Goal: Contribute content: Contribute content

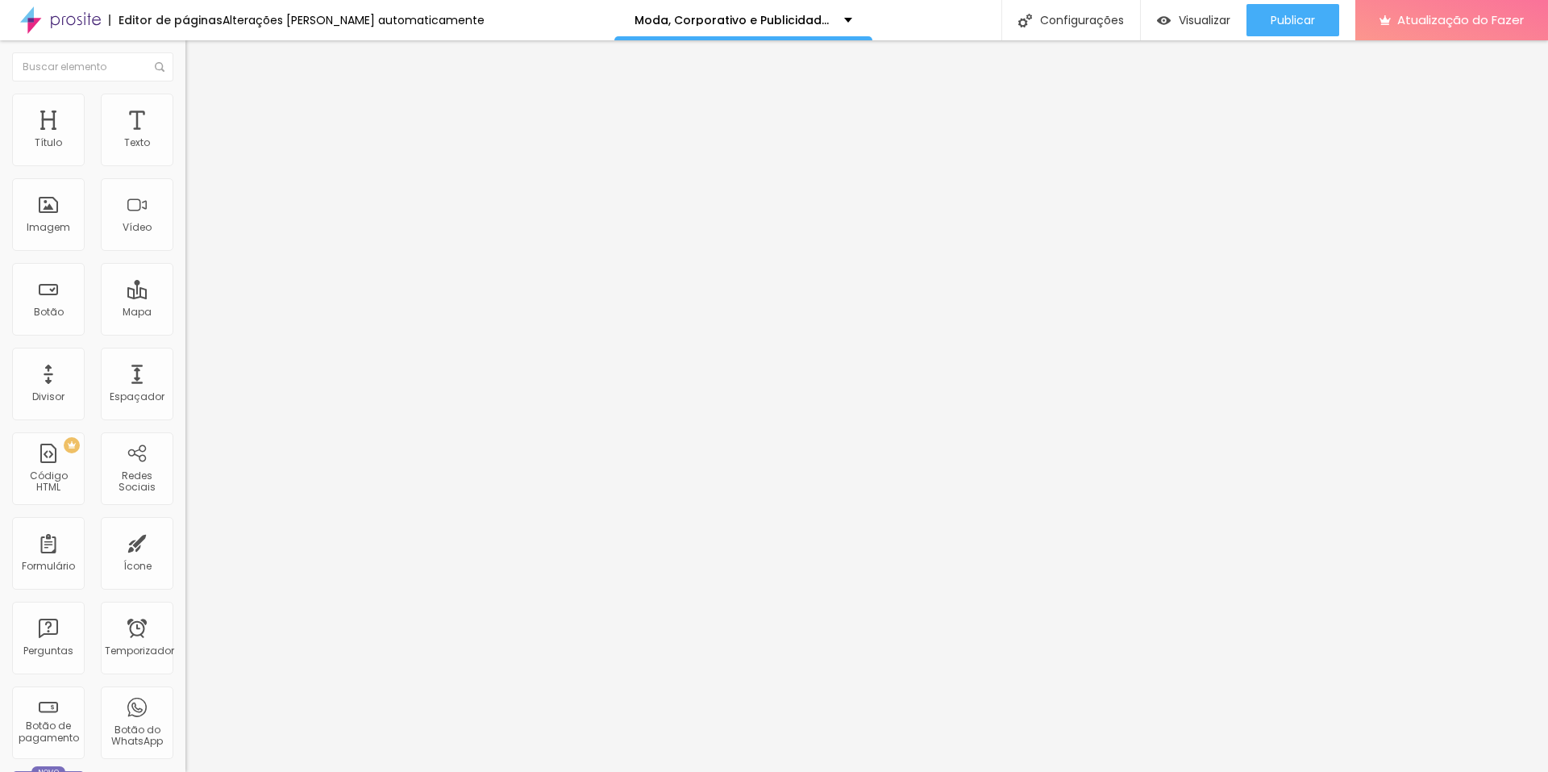
click at [194, 148] on icon "button" at bounding box center [197, 145] width 6 height 6
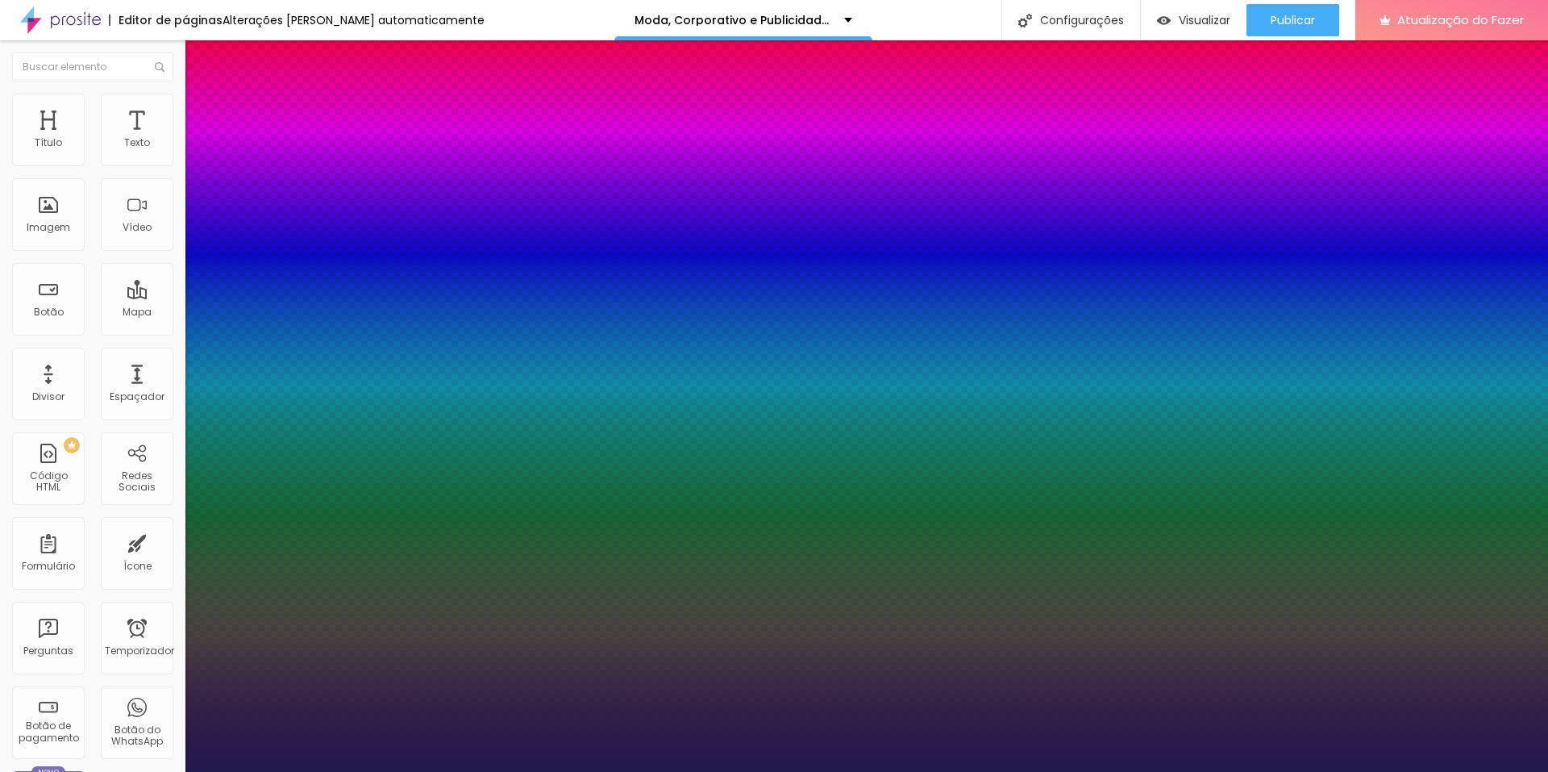
type input "1"
drag, startPoint x: 358, startPoint y: 277, endPoint x: 383, endPoint y: 277, distance: 25.0
type input "8"
type input "2"
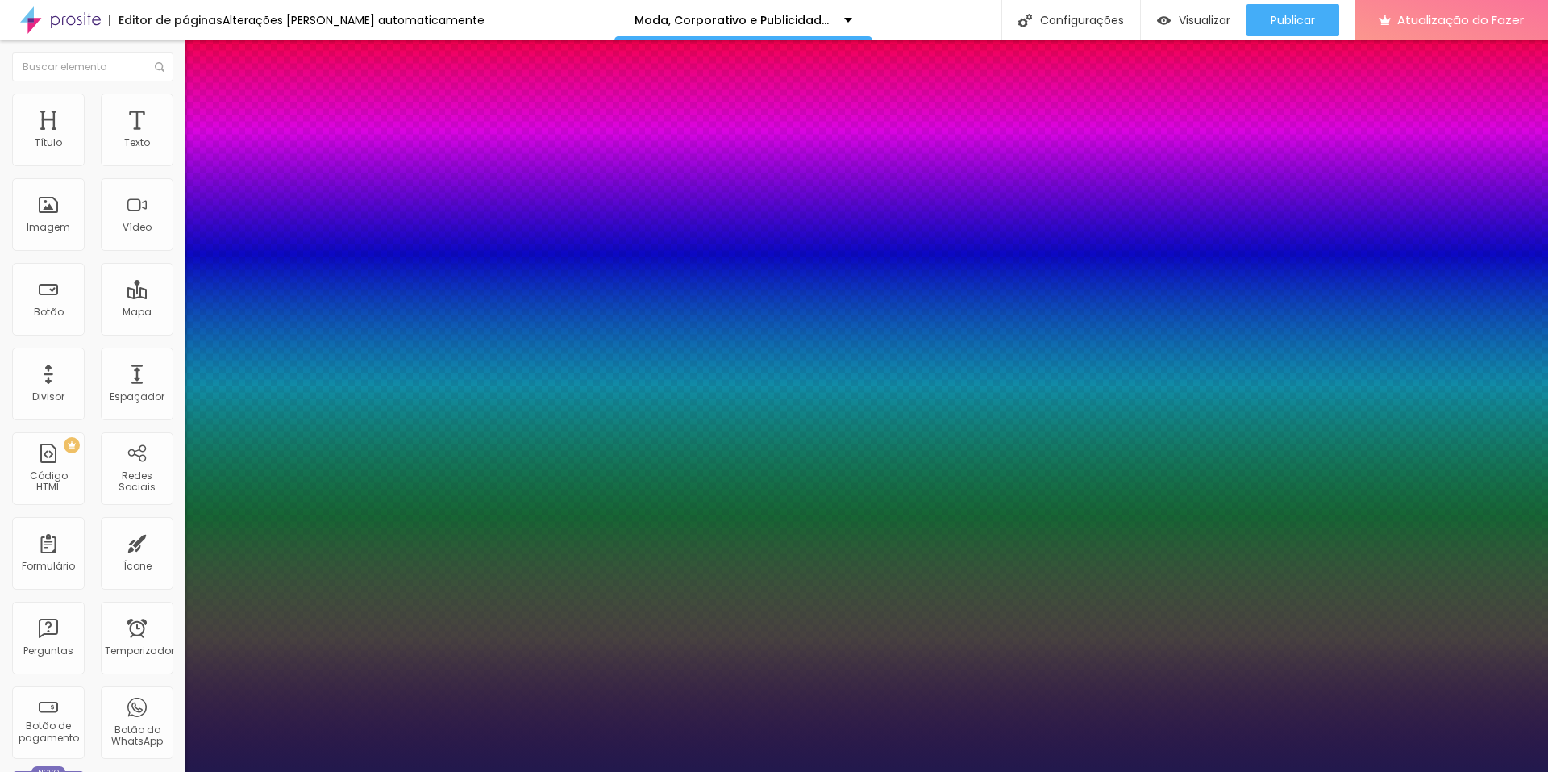
type input "1"
type input "20"
type input "1"
type input "20"
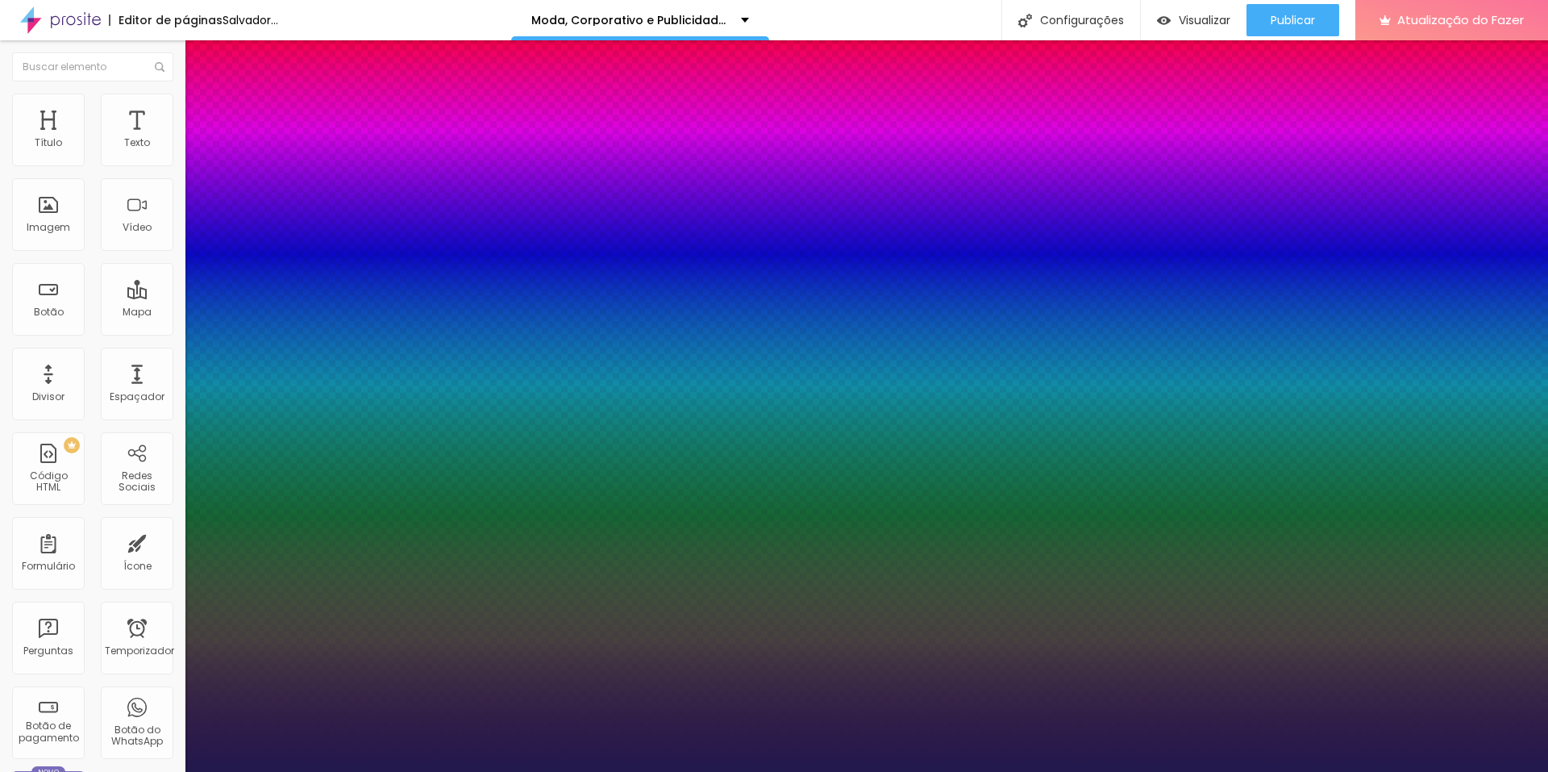
type input "1"
click at [275, 771] on div at bounding box center [774, 772] width 1548 height 0
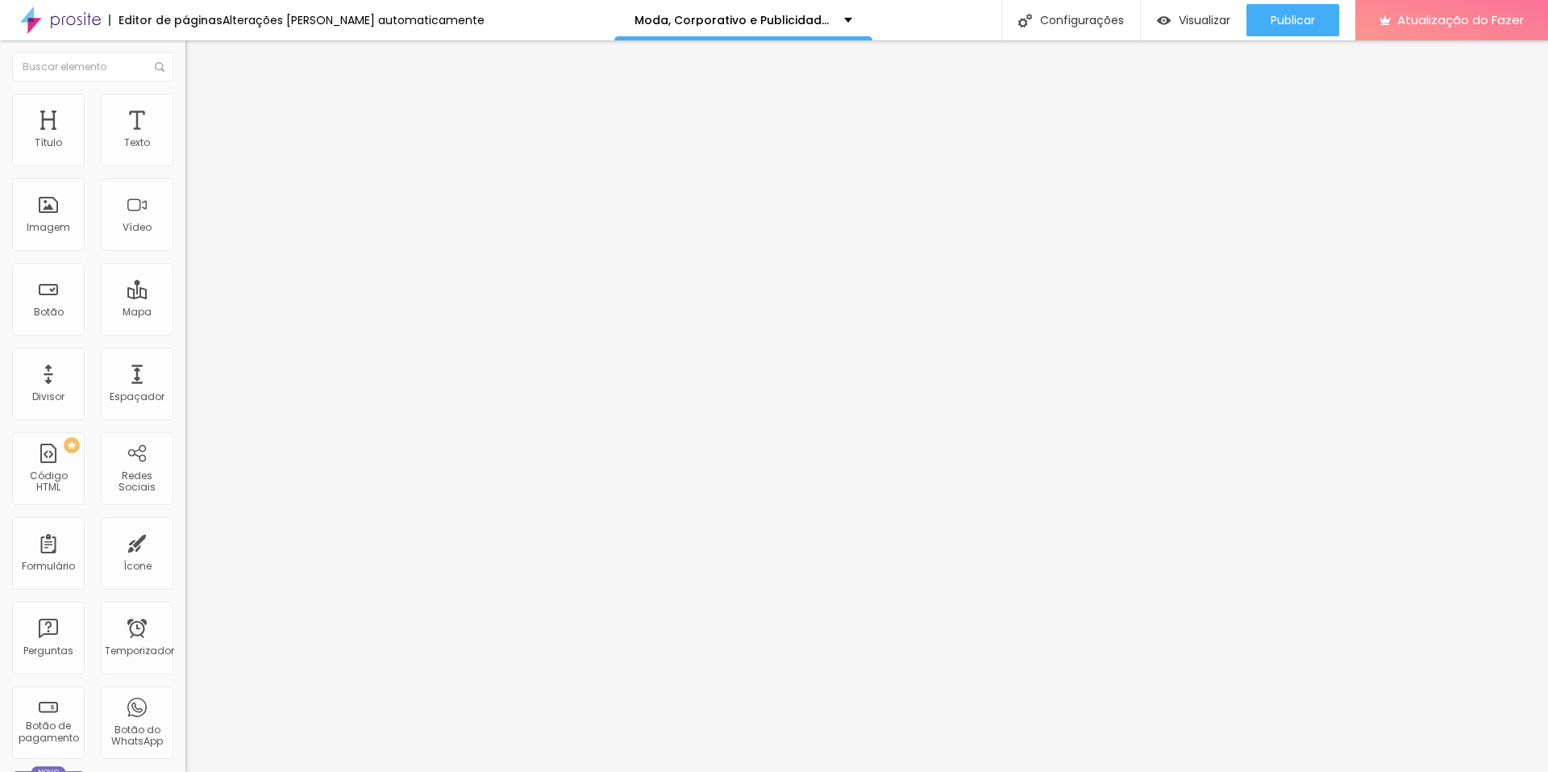
click at [185, 155] on button "button" at bounding box center [196, 146] width 23 height 17
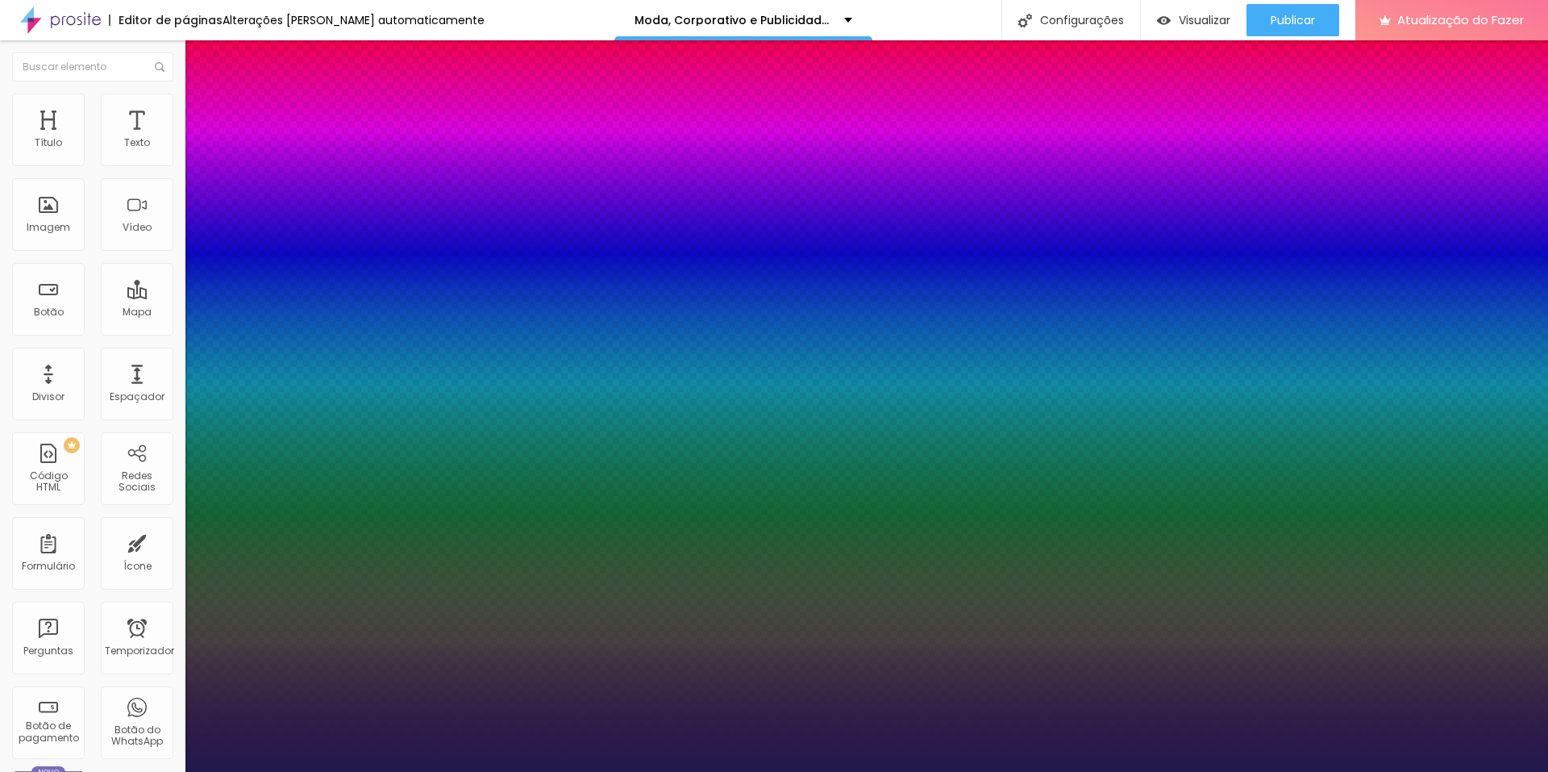
type input "1"
drag, startPoint x: 352, startPoint y: 273, endPoint x: 381, endPoint y: 274, distance: 29.0
type input "8"
type input "1"
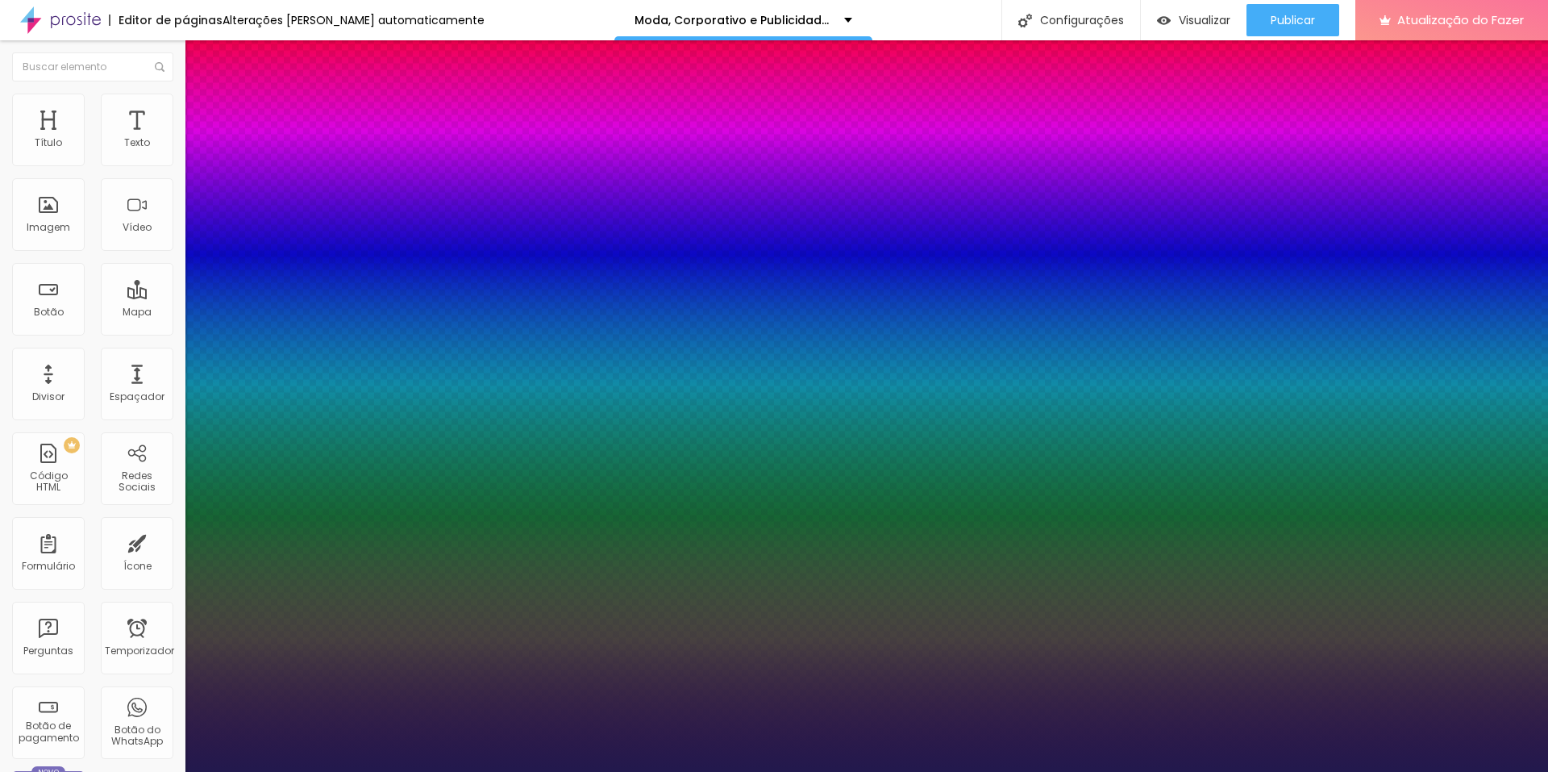
type input "1"
type input "18"
type input "1"
type input "18"
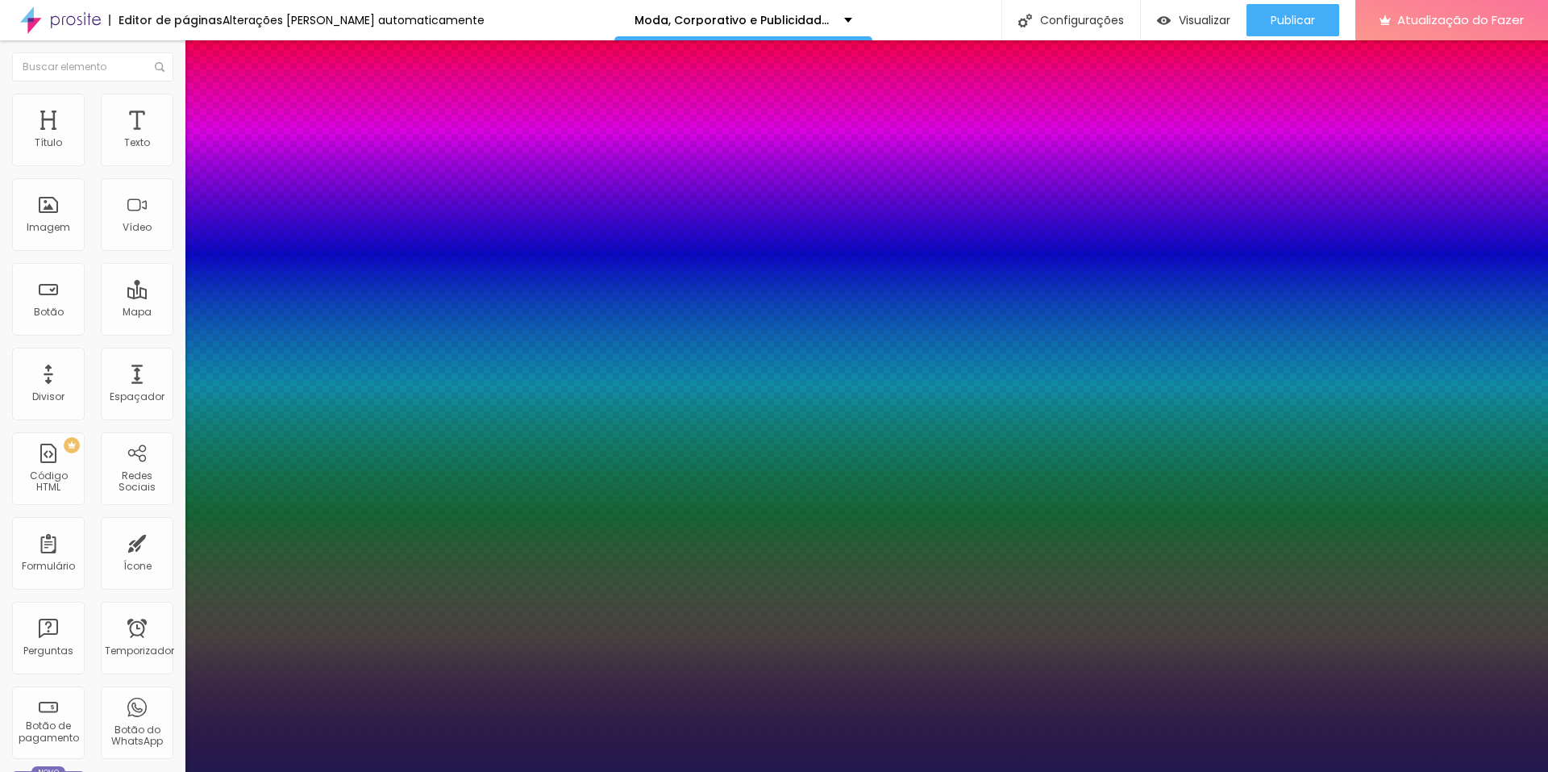
click at [314, 771] on div at bounding box center [774, 772] width 1548 height 0
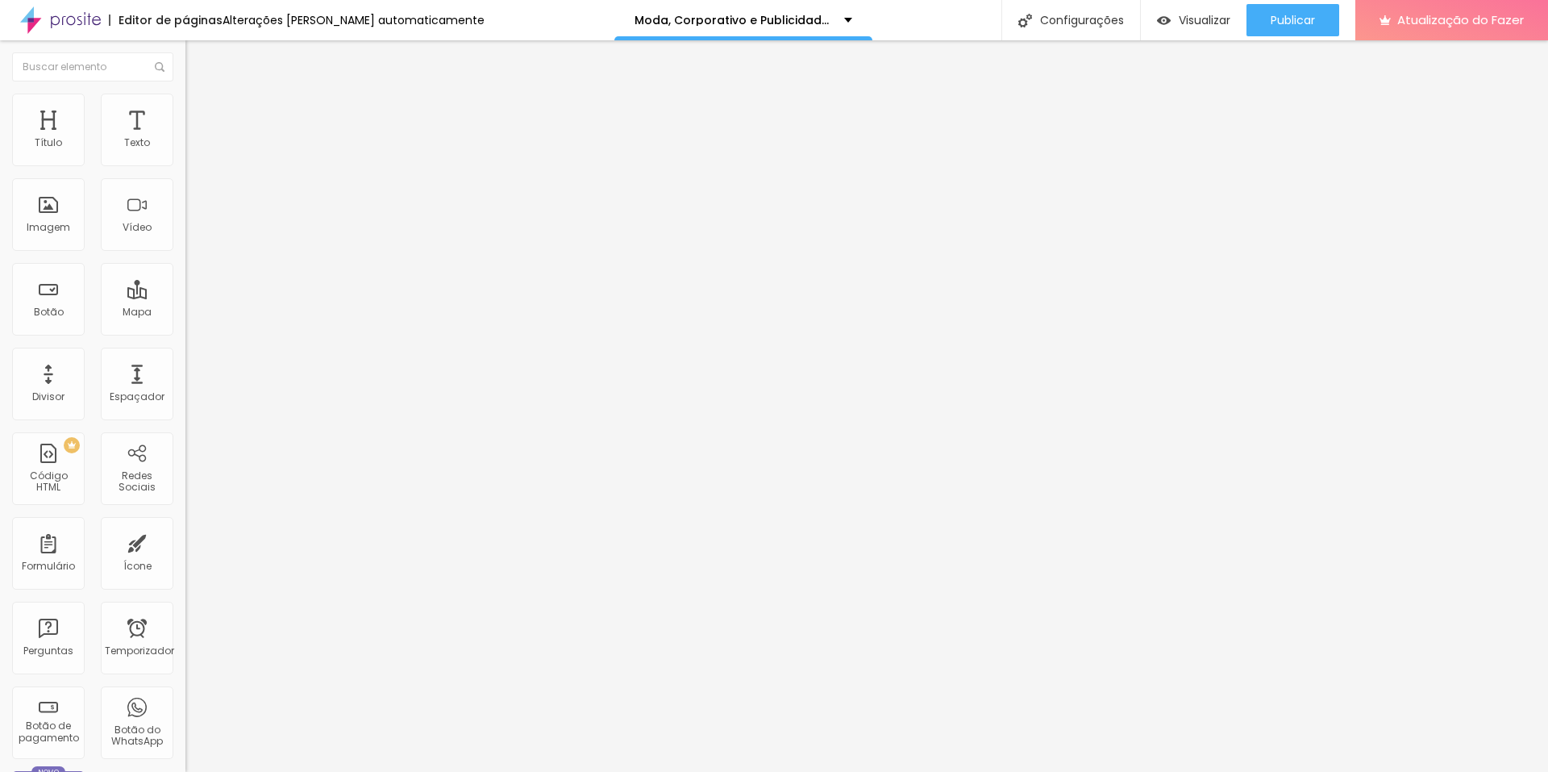
click at [195, 139] on font "Adicionar imagem" at bounding box center [242, 132] width 94 height 14
click at [200, 111] on font "Estilo" at bounding box center [212, 105] width 25 height 14
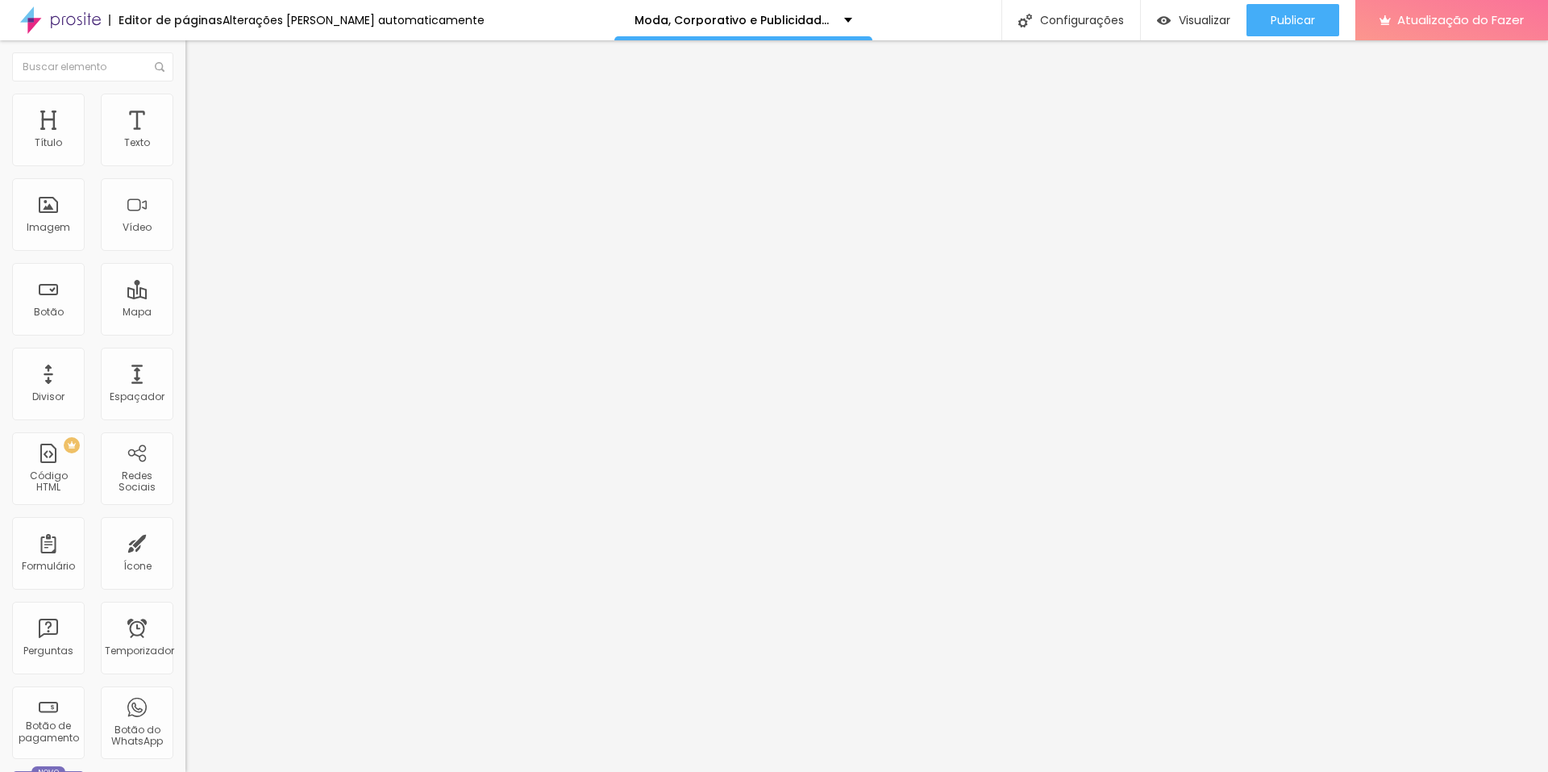
click at [261, 151] on font "px" at bounding box center [267, 142] width 12 height 15
type input "600"
type input "570"
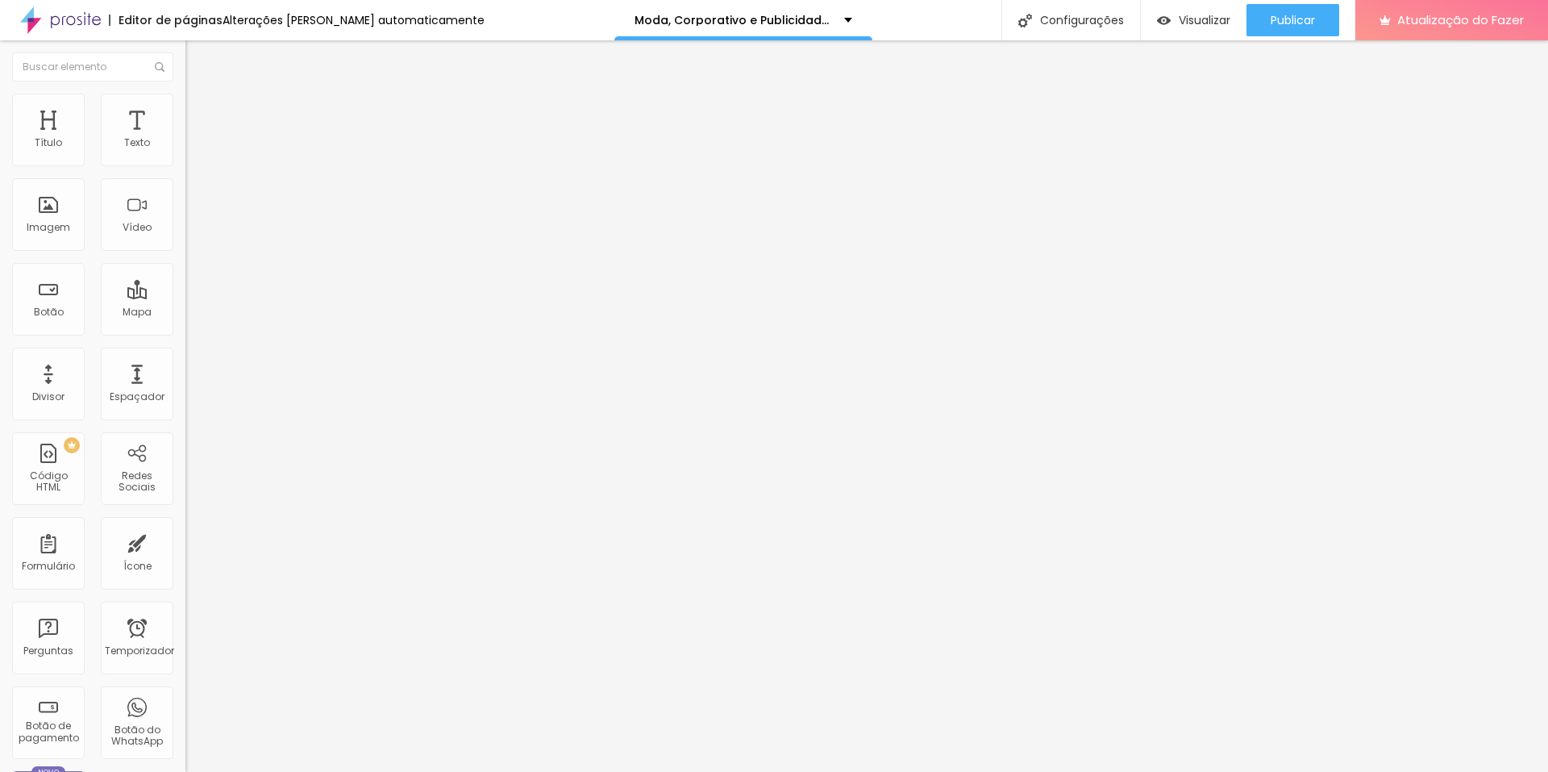
type input "510"
type input "280"
type input "250"
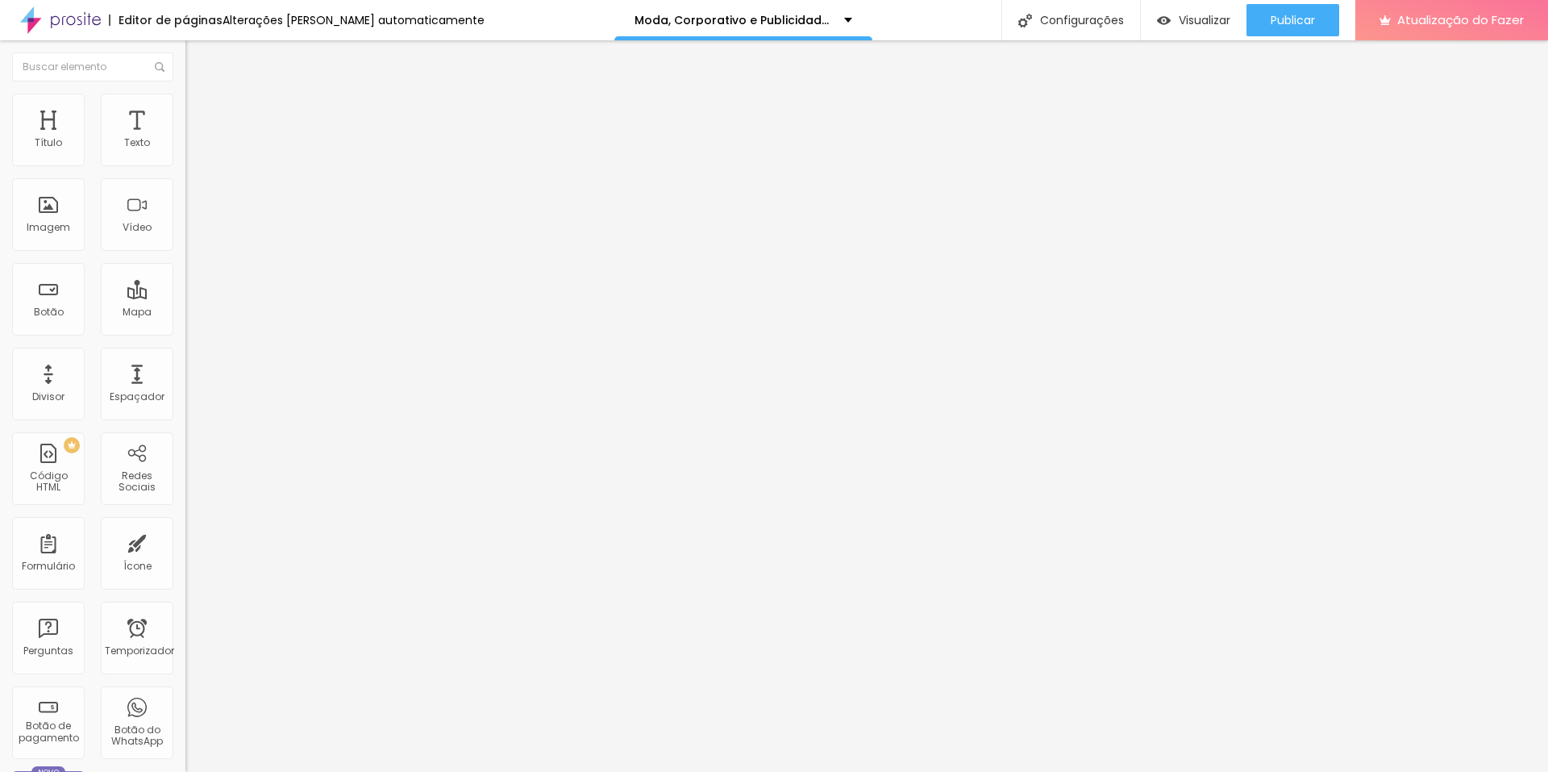
type input "250"
type input "240"
type input "220"
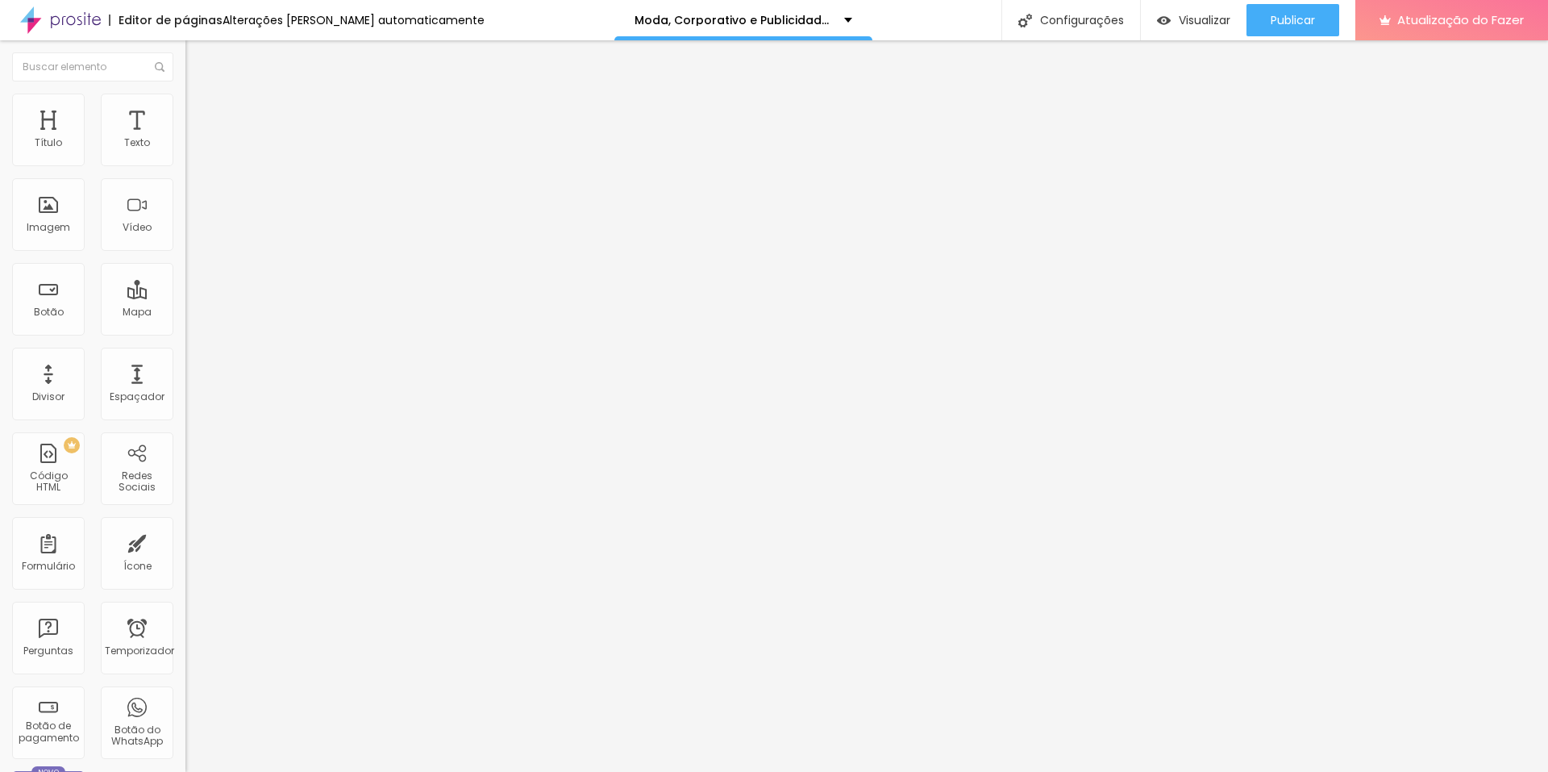
type input "170"
type input "160"
type input "150"
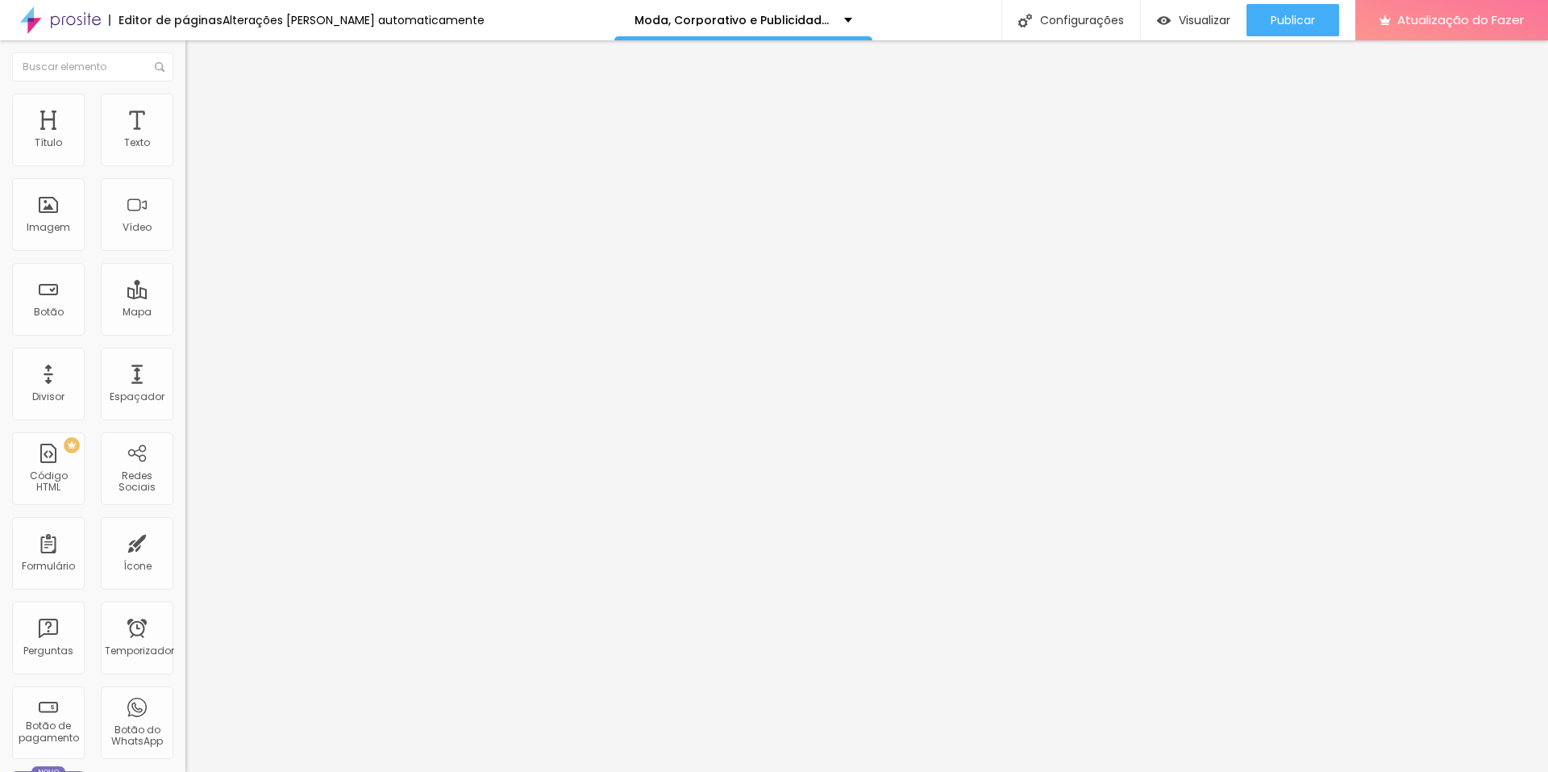
type input "150"
type input "130"
type input "100"
drag, startPoint x: 77, startPoint y: 173, endPoint x: 24, endPoint y: 176, distance: 52.5
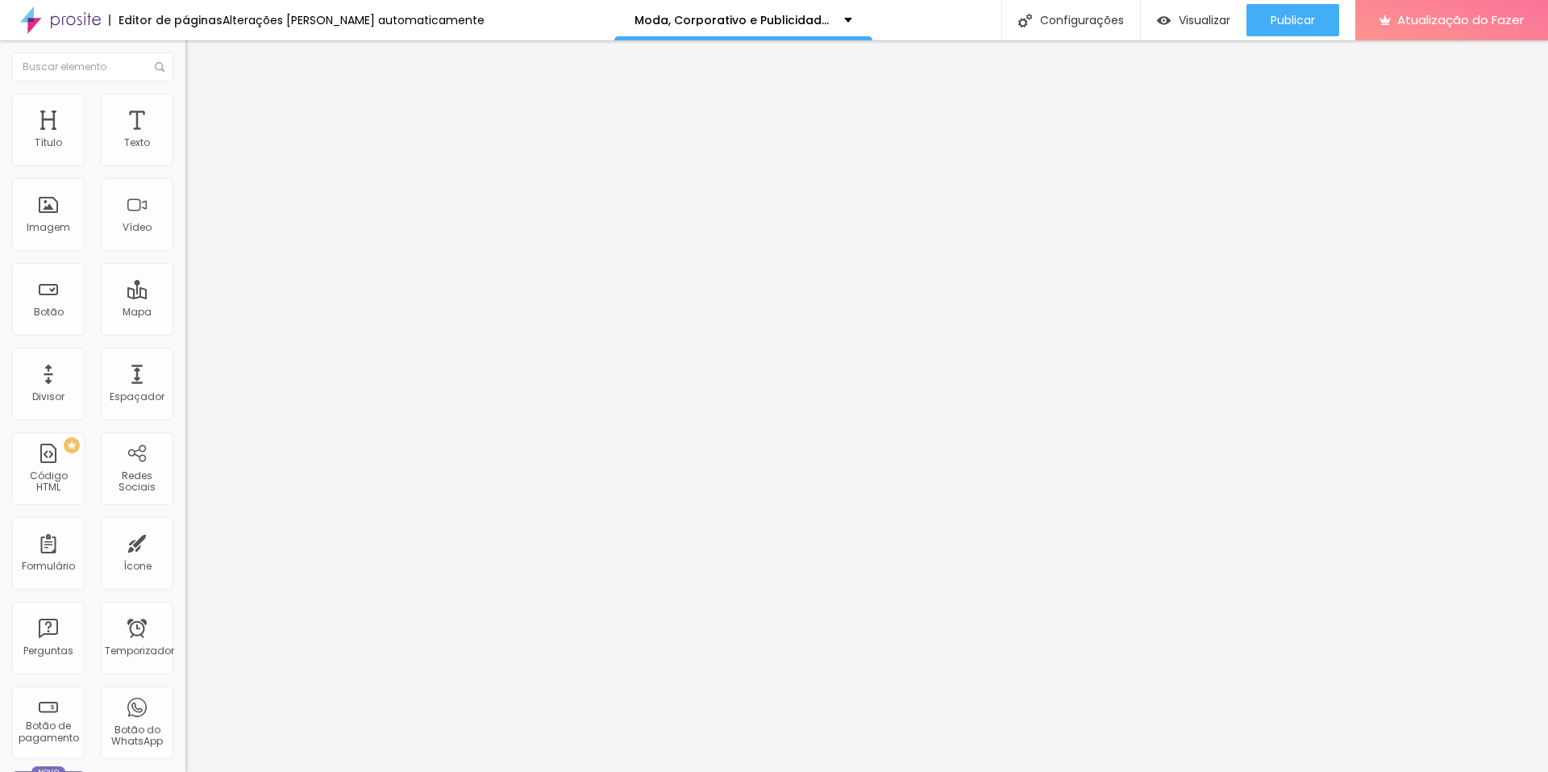
type input "100"
click at [185, 165] on input "range" at bounding box center [237, 158] width 104 height 13
click at [200, 119] on font "Avançado" at bounding box center [226, 121] width 53 height 14
type input "7"
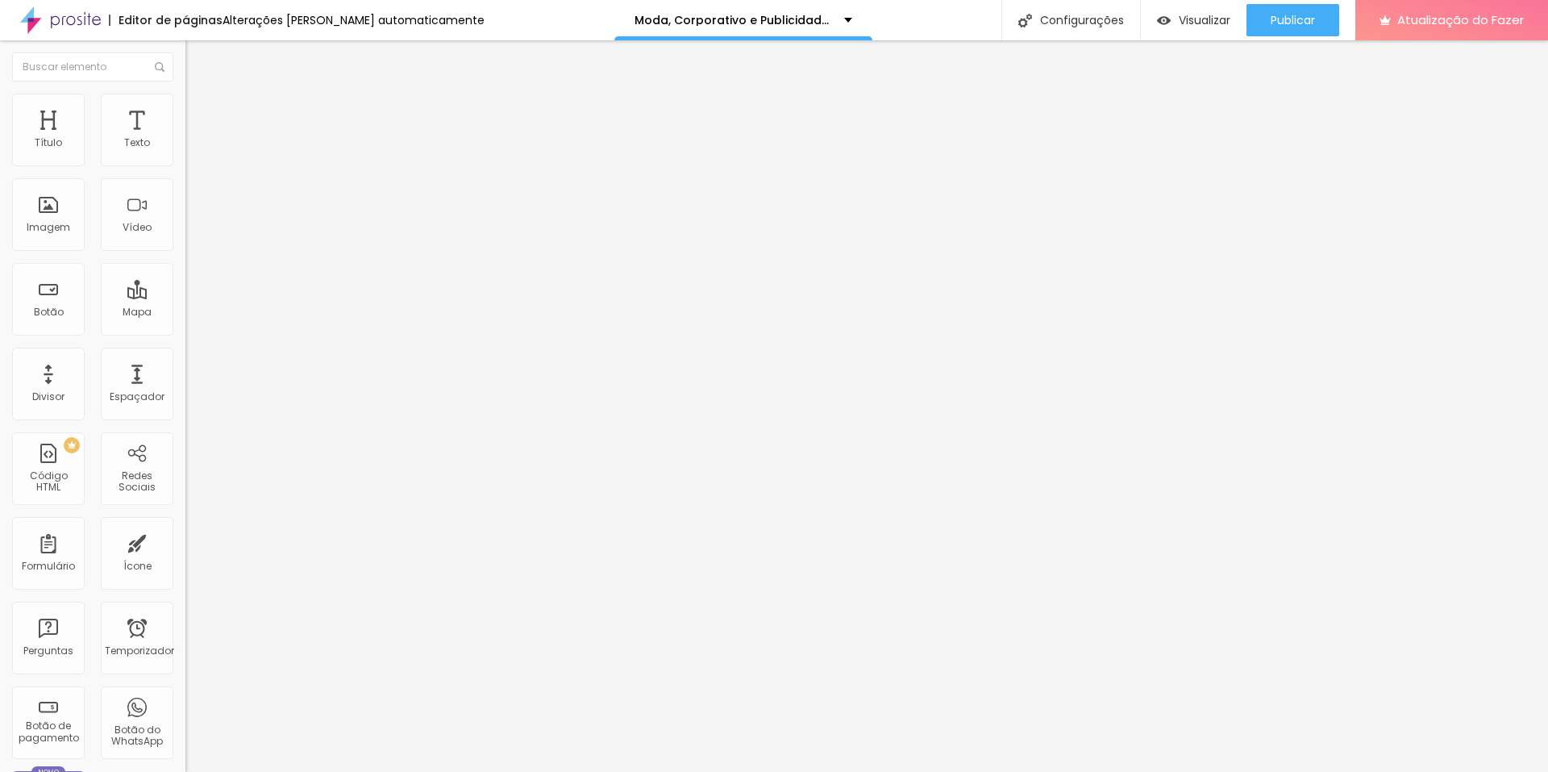
type input "0"
drag, startPoint x: 46, startPoint y: 161, endPoint x: 0, endPoint y: 169, distance: 46.5
type input "0"
click at [185, 313] on input "range" at bounding box center [237, 319] width 104 height 13
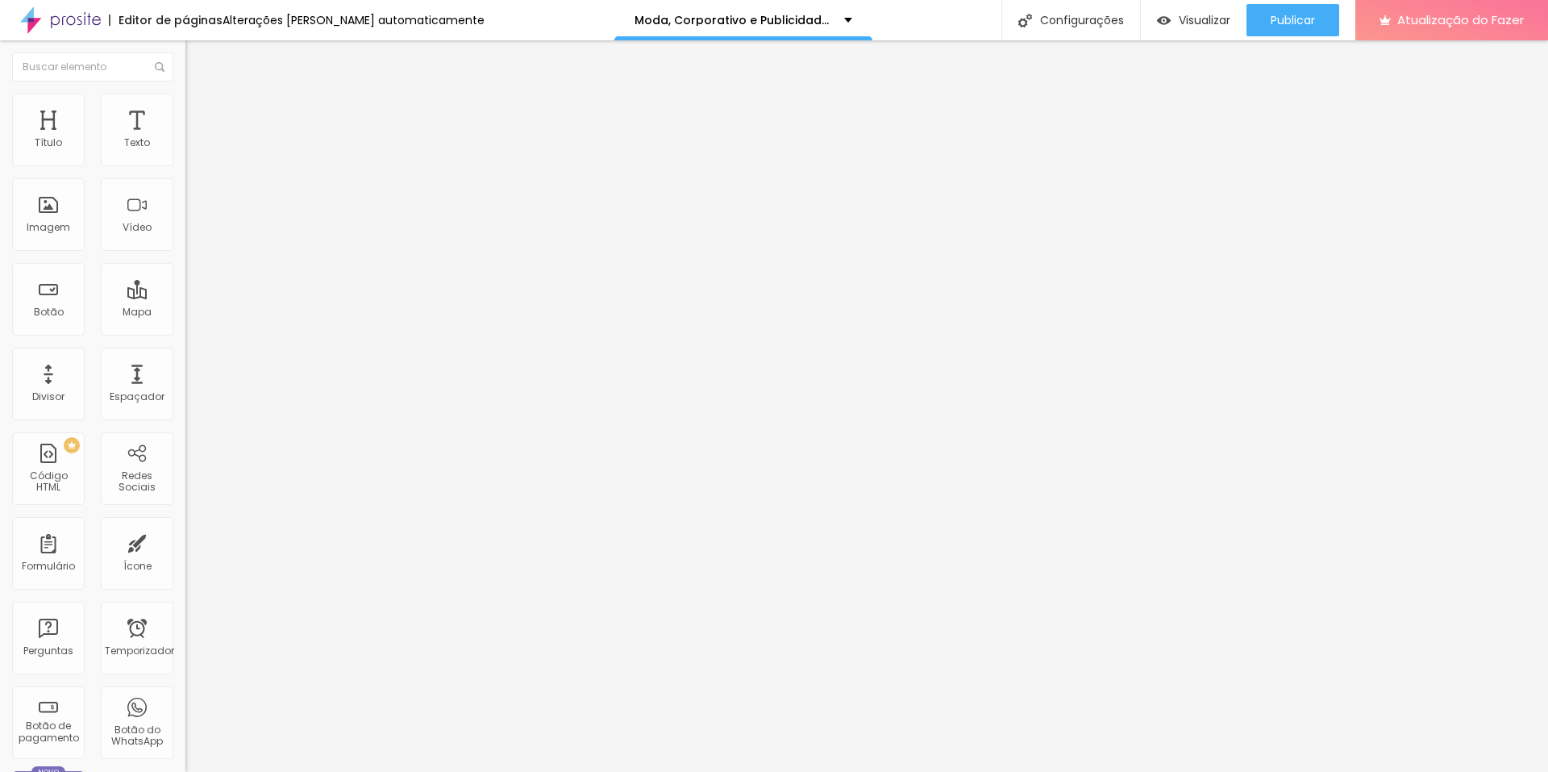
click at [200, 116] on font "Avançado" at bounding box center [226, 121] width 53 height 14
type input "3"
type input "0"
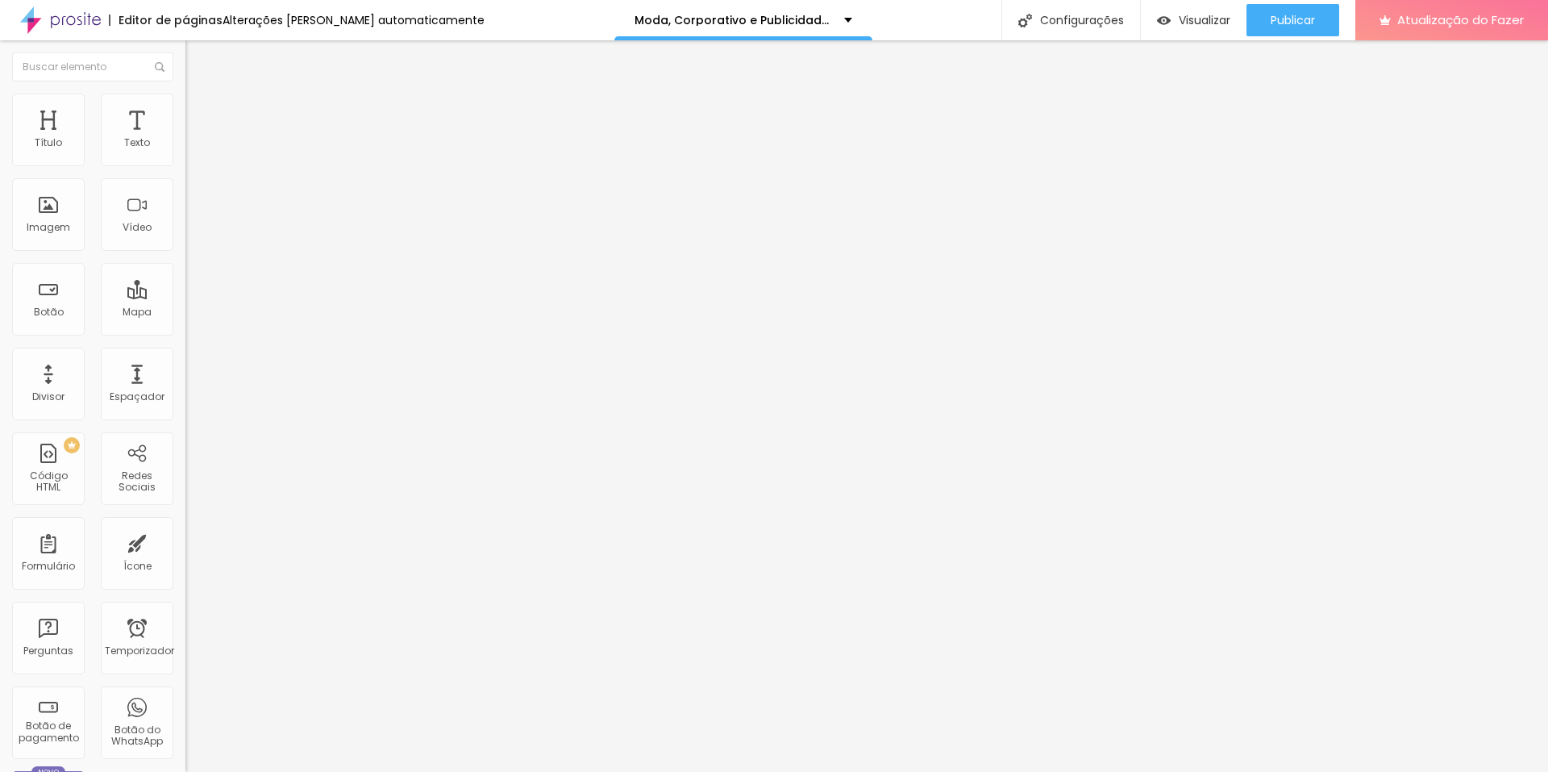
drag, startPoint x: 42, startPoint y: 188, endPoint x: 0, endPoint y: 199, distance: 43.4
type input "0"
click at [185, 541] on input "range" at bounding box center [237, 547] width 104 height 13
click at [1202, 25] on font "Visualizar" at bounding box center [1205, 20] width 52 height 16
click at [200, 110] on font "Estilo" at bounding box center [212, 105] width 25 height 14
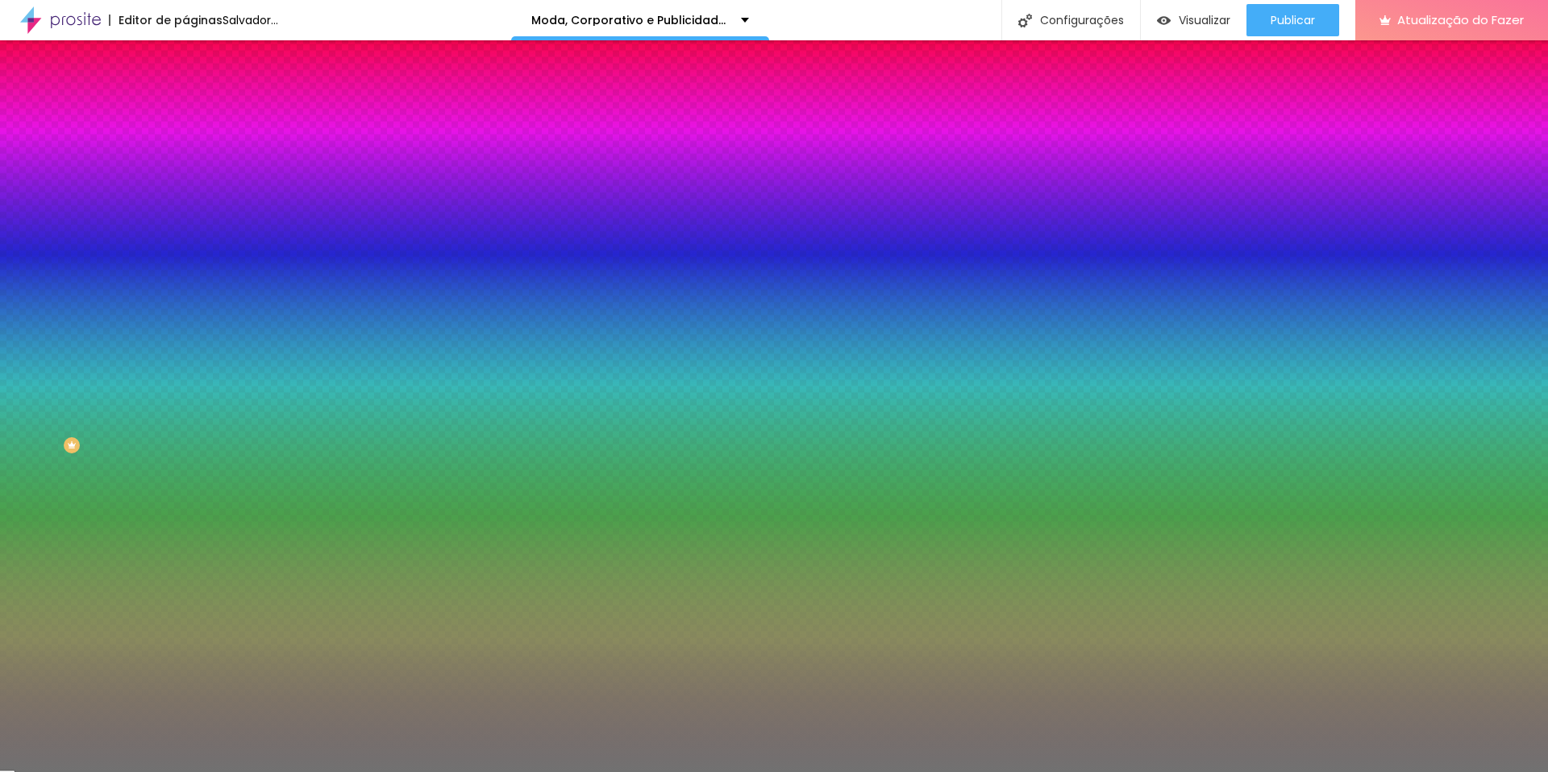
type input "52"
type input "60"
type input "100"
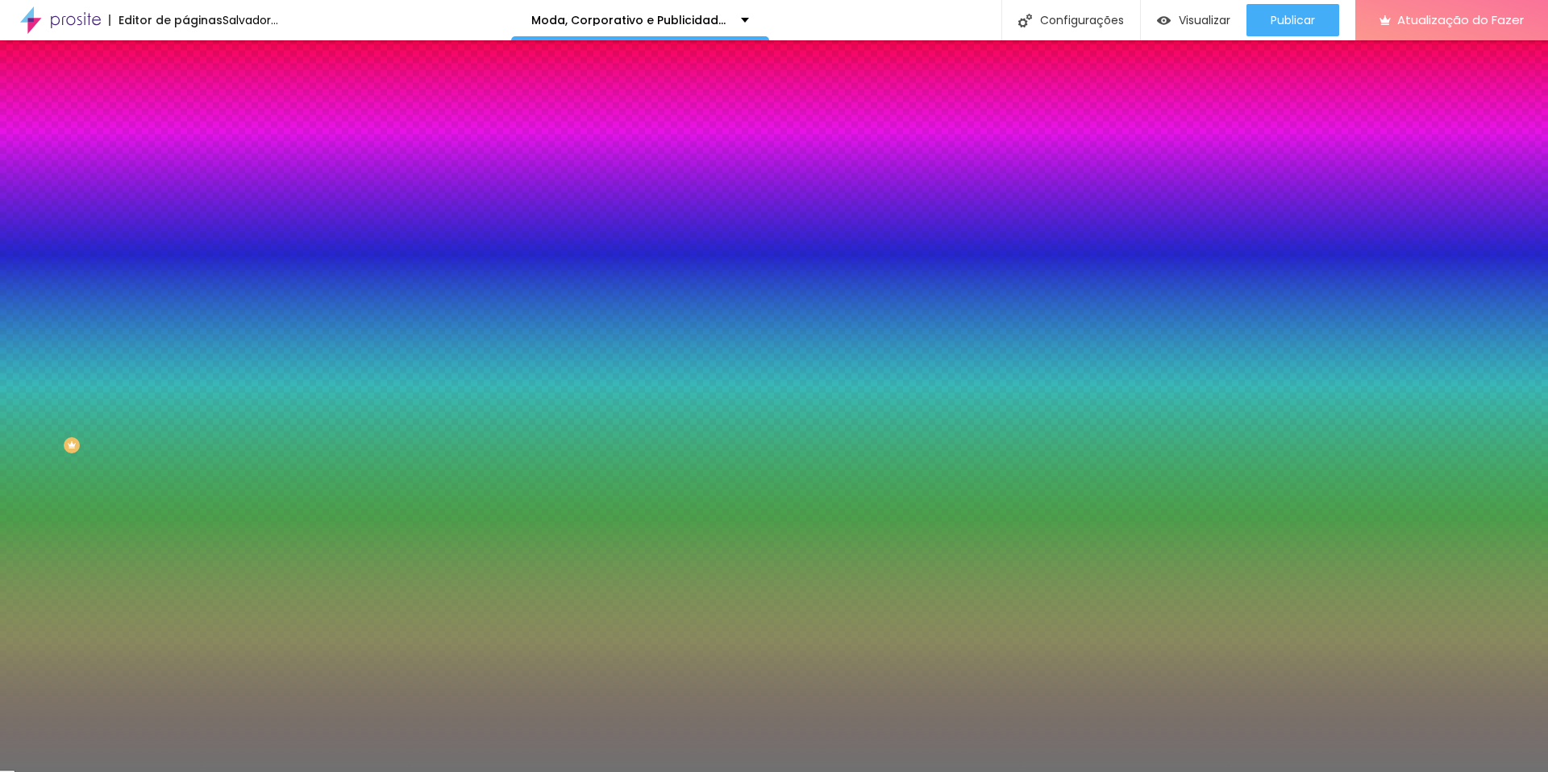
drag, startPoint x: 83, startPoint y: 207, endPoint x: 226, endPoint y: 205, distance: 142.8
type input "100"
click at [226, 205] on input "range" at bounding box center [237, 203] width 104 height 13
type input "9"
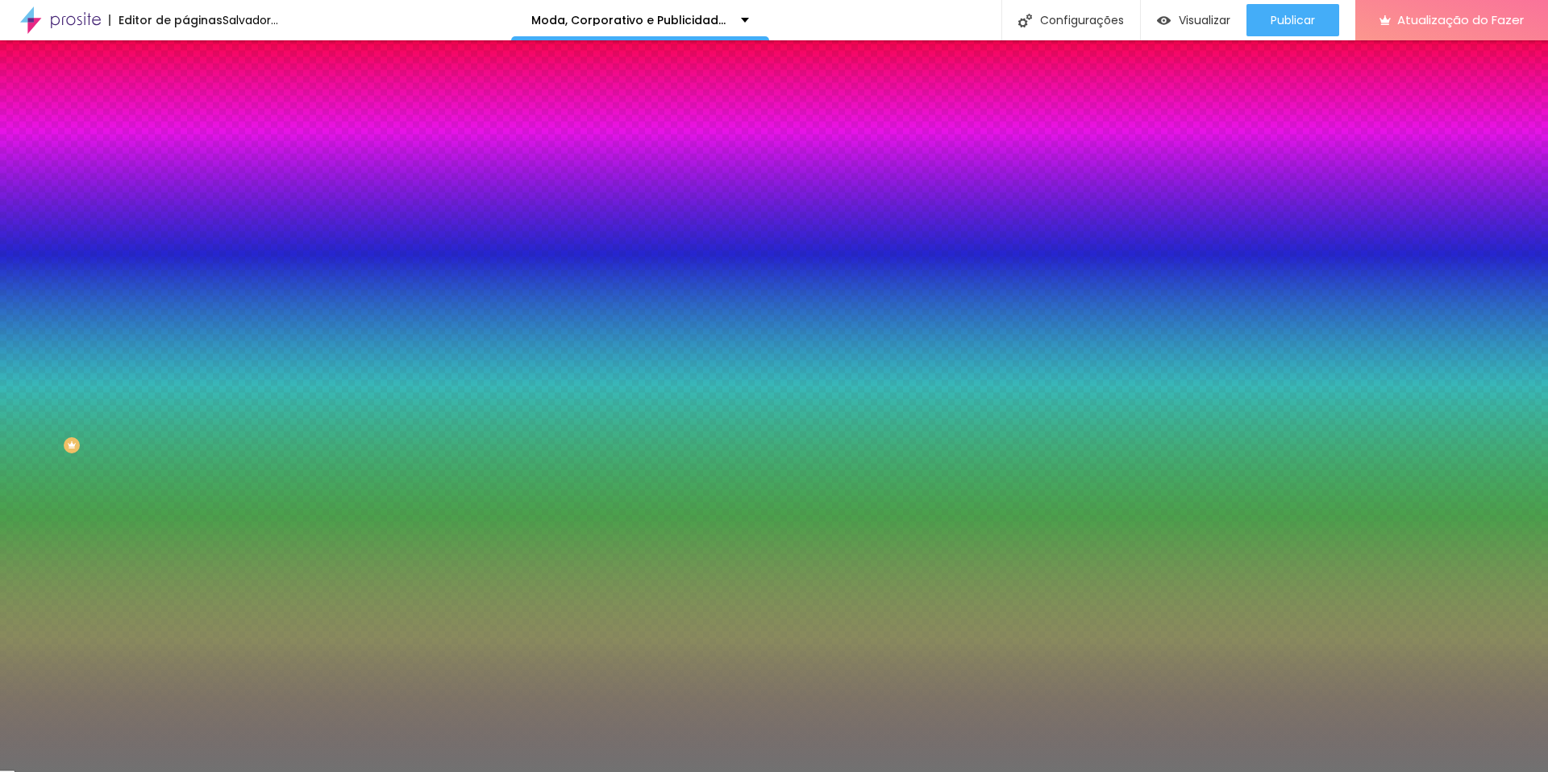
type input "4"
type input "1"
drag, startPoint x: 74, startPoint y: 254, endPoint x: 16, endPoint y: 261, distance: 58.5
type input "1"
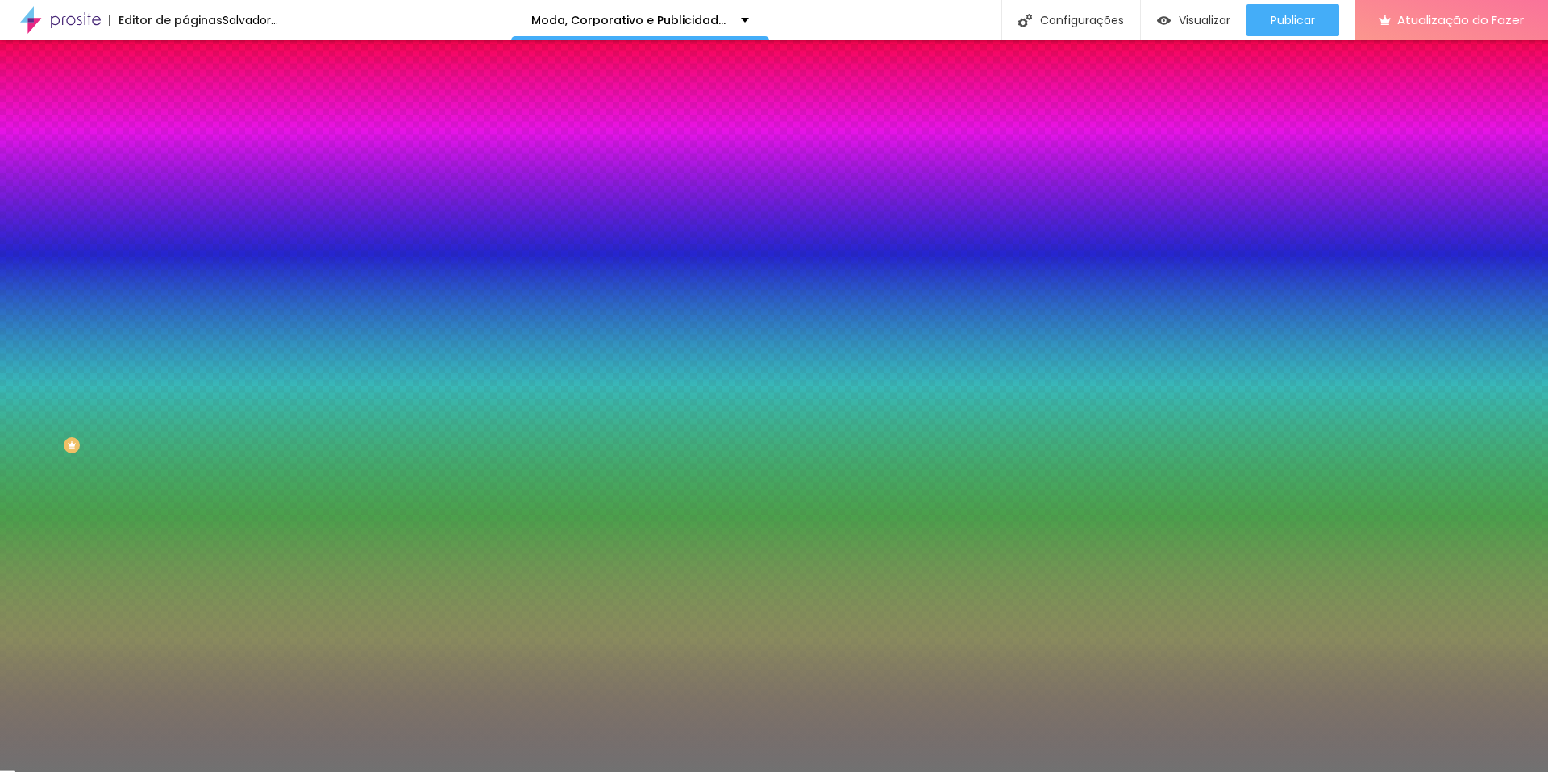
click at [185, 251] on input "range" at bounding box center [237, 244] width 104 height 13
click at [185, 154] on div at bounding box center [277, 154] width 185 height 0
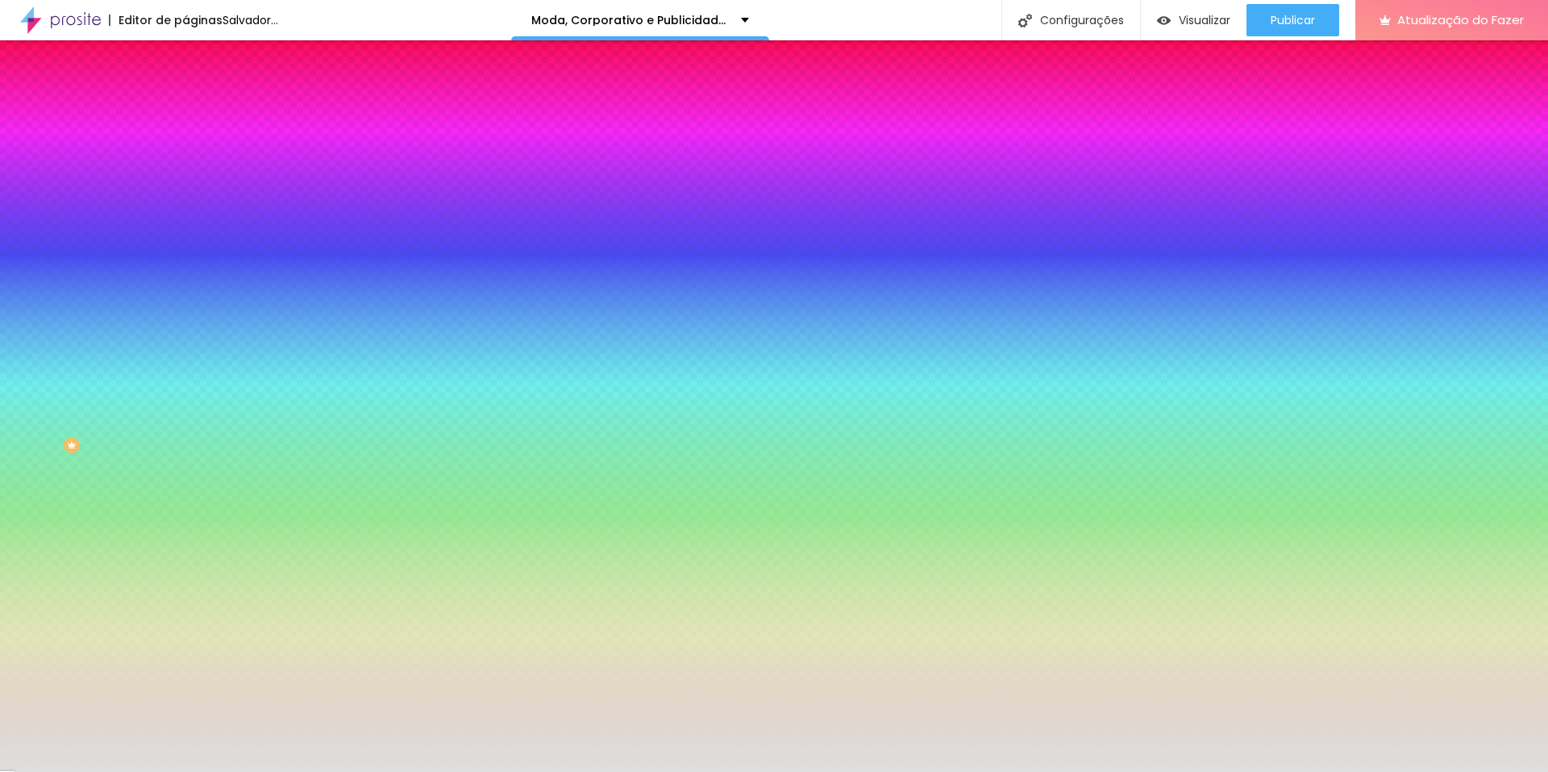
type input "#DFDFDF"
drag, startPoint x: 19, startPoint y: 215, endPoint x: 13, endPoint y: 194, distance: 20.9
click at [185, 194] on div "Cor Voltar ao padrão #DFDFDF Tamanho 100 % Peso 1" at bounding box center [277, 189] width 185 height 126
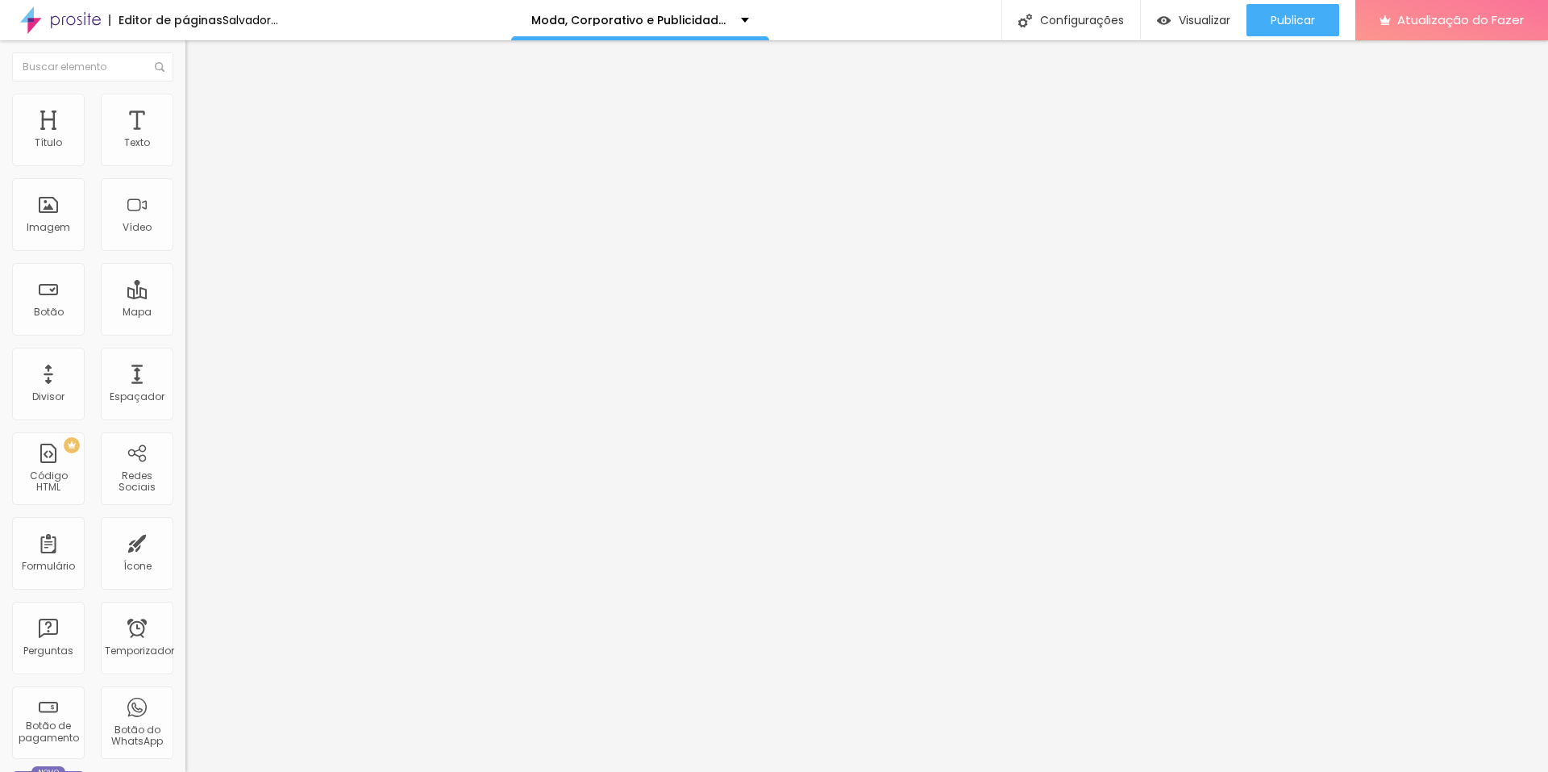
click at [185, 110] on li "Avançado" at bounding box center [277, 118] width 185 height 16
click at [185, 703] on div at bounding box center [277, 703] width 185 height 0
click at [185, 713] on div at bounding box center [277, 713] width 185 height 0
click at [1190, 26] on font "Visualizar" at bounding box center [1205, 20] width 52 height 16
click at [185, 110] on li "Avançado" at bounding box center [277, 118] width 185 height 16
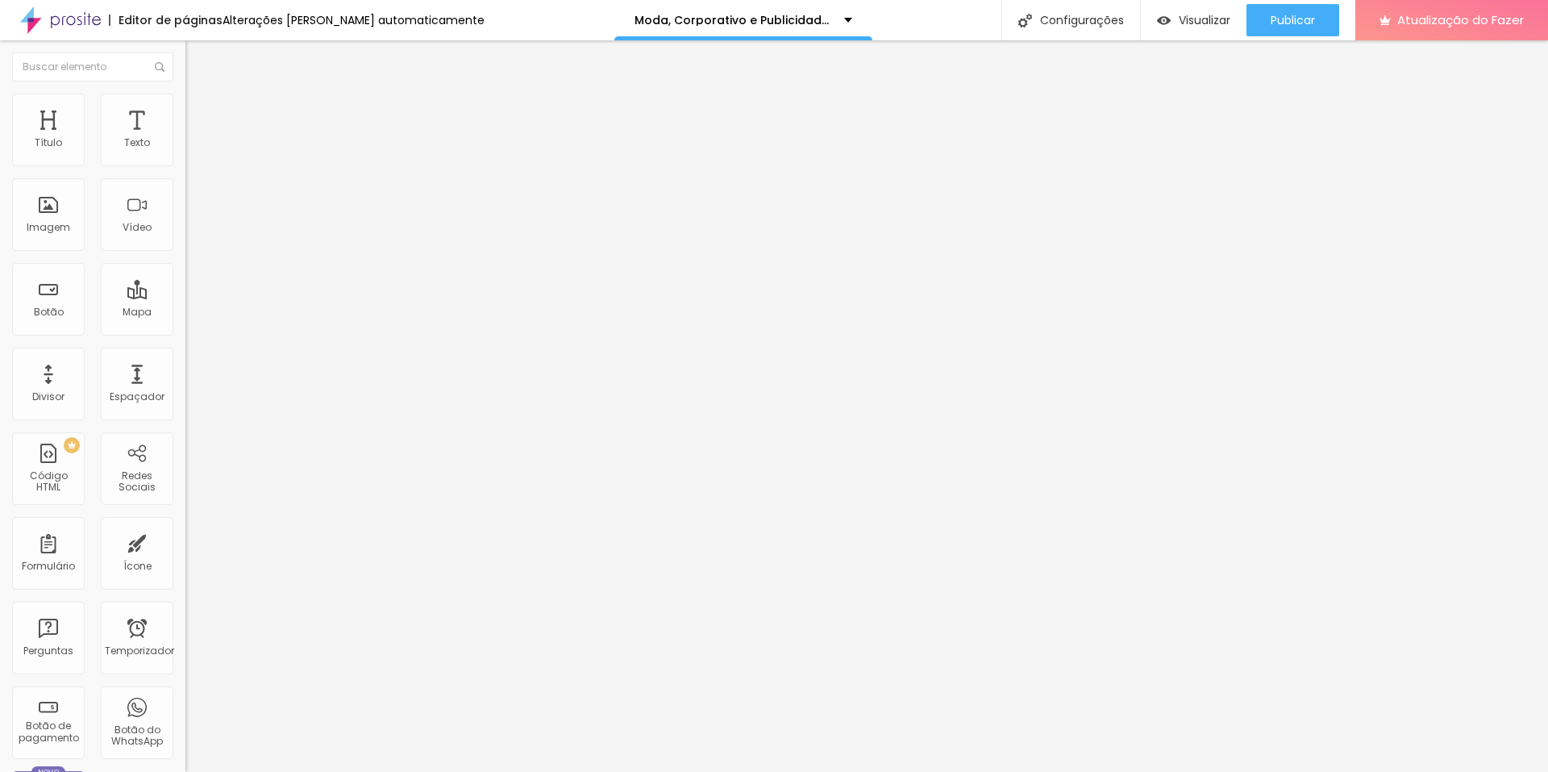
type input "14"
type input "0"
drag, startPoint x: 52, startPoint y: 193, endPoint x: 0, endPoint y: 200, distance: 52.1
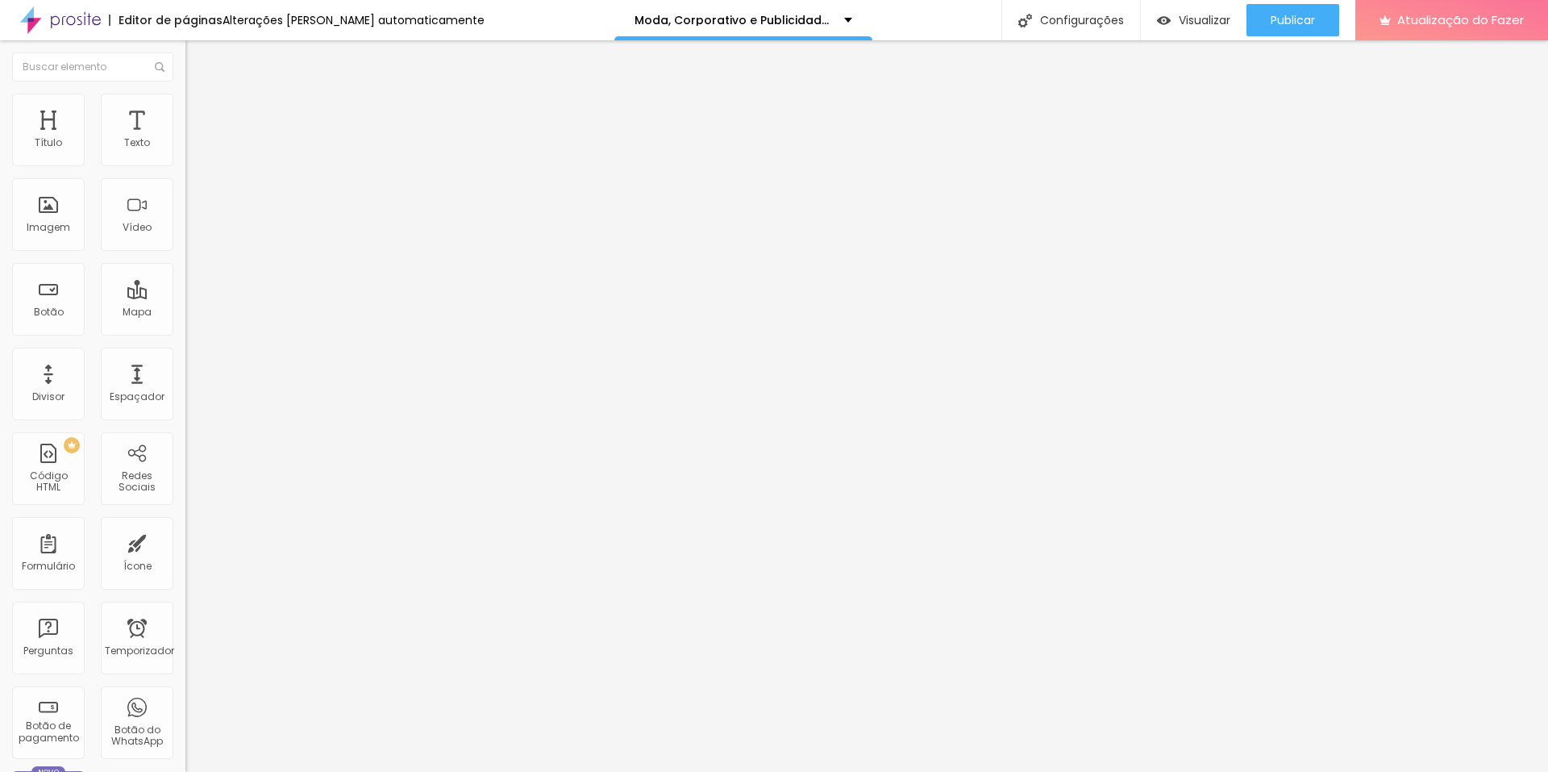
type input "0"
click at [185, 541] on input "range" at bounding box center [237, 547] width 104 height 13
click at [200, 115] on font "Avançado" at bounding box center [226, 121] width 53 height 14
drag, startPoint x: 51, startPoint y: 185, endPoint x: 0, endPoint y: 198, distance: 52.4
click at [185, 198] on div "20 Espaço de cima 20 Espaço de baixo ID HTML Classes Html Visível nos dispositi…" at bounding box center [277, 465] width 185 height 678
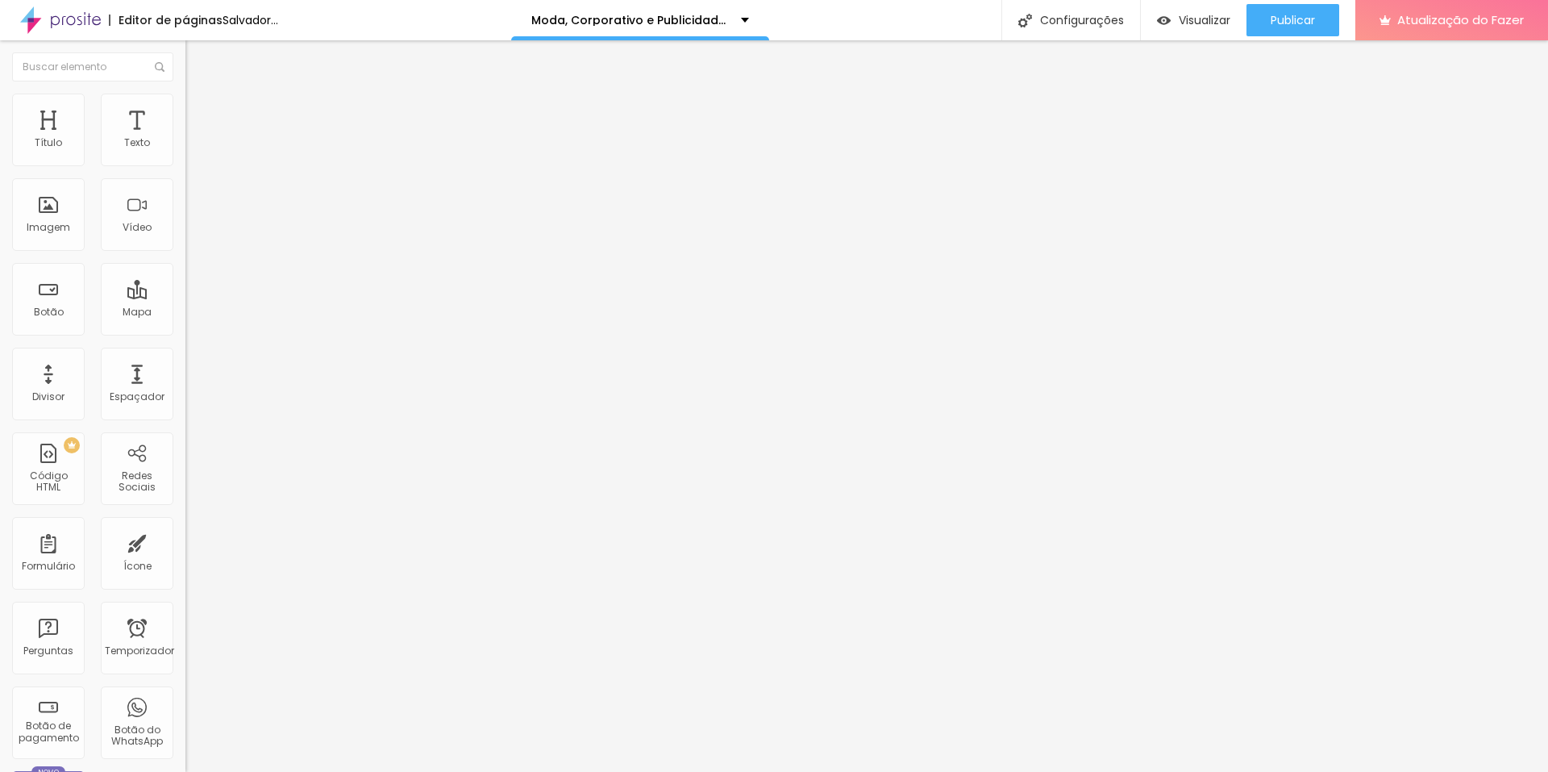
type input "0"
drag, startPoint x: 22, startPoint y: 198, endPoint x: 5, endPoint y: 196, distance: 17.0
type input "0"
click at [185, 541] on input "range" at bounding box center [237, 547] width 104 height 13
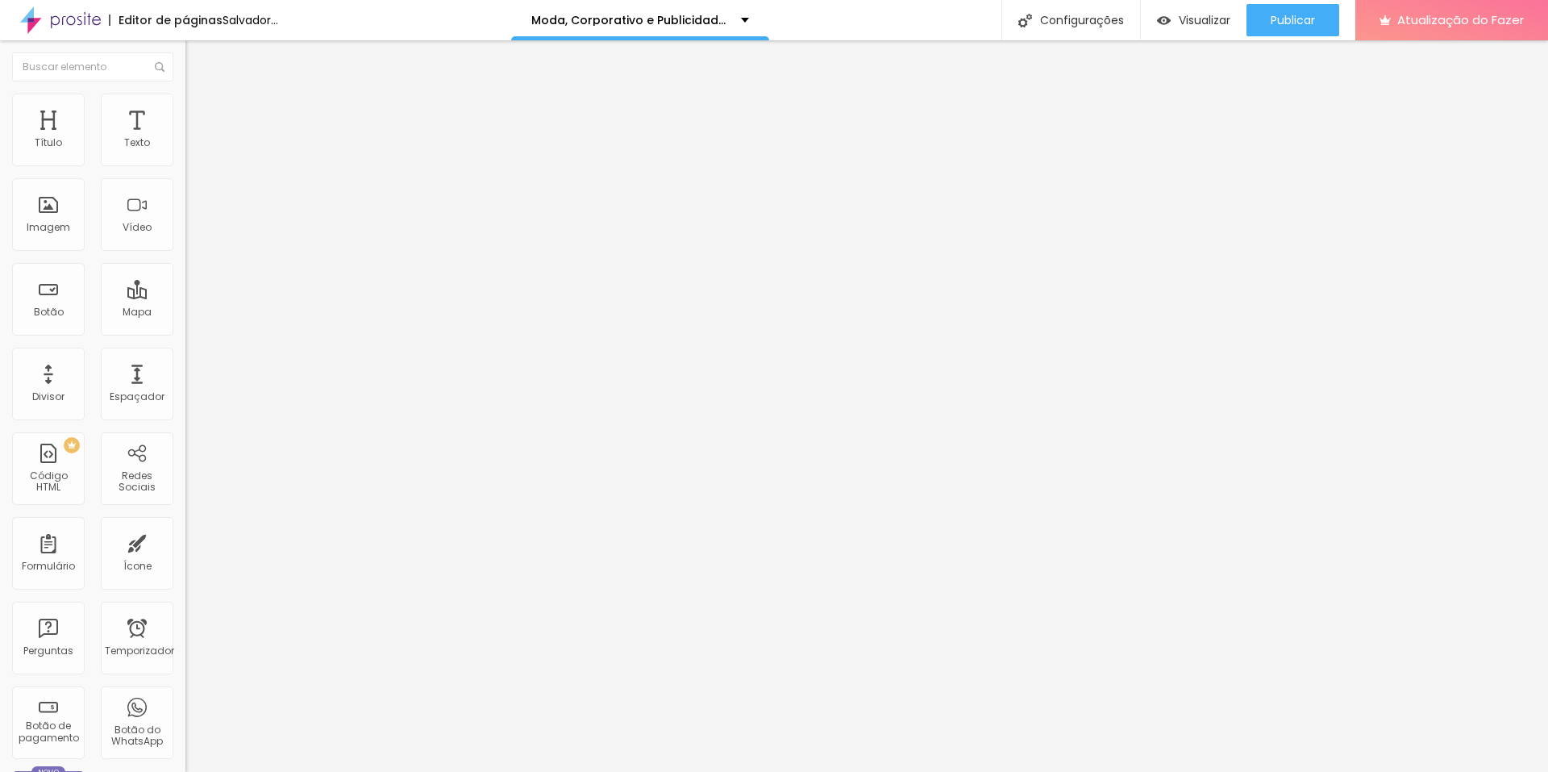
click at [185, 110] on li "Avançado" at bounding box center [277, 118] width 185 height 16
type input "5"
click at [200, 115] on font "Avançado" at bounding box center [226, 121] width 53 height 14
type input "5"
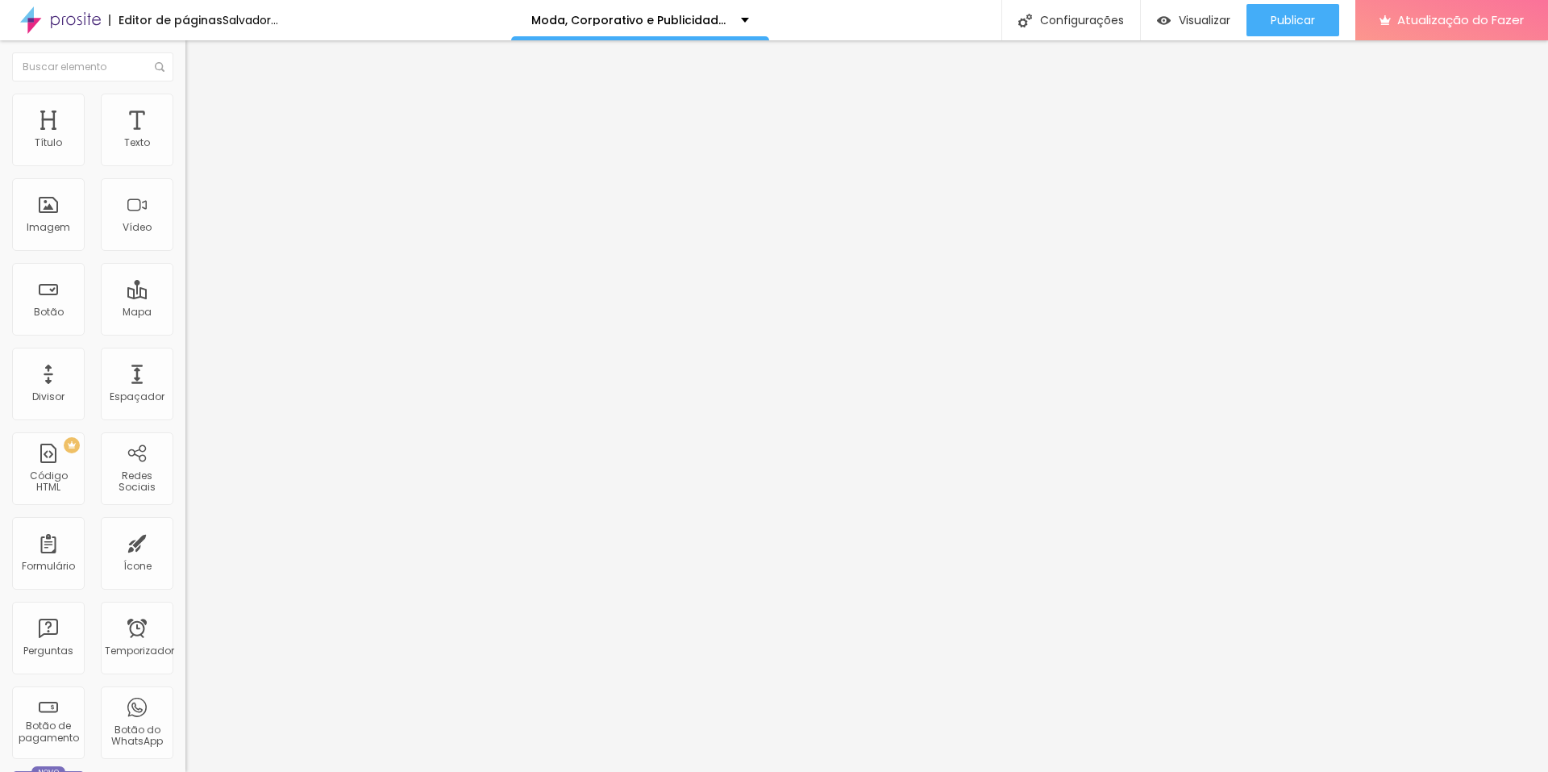
type input "5"
click at [1206, 15] on font "Visualizar" at bounding box center [1205, 20] width 52 height 16
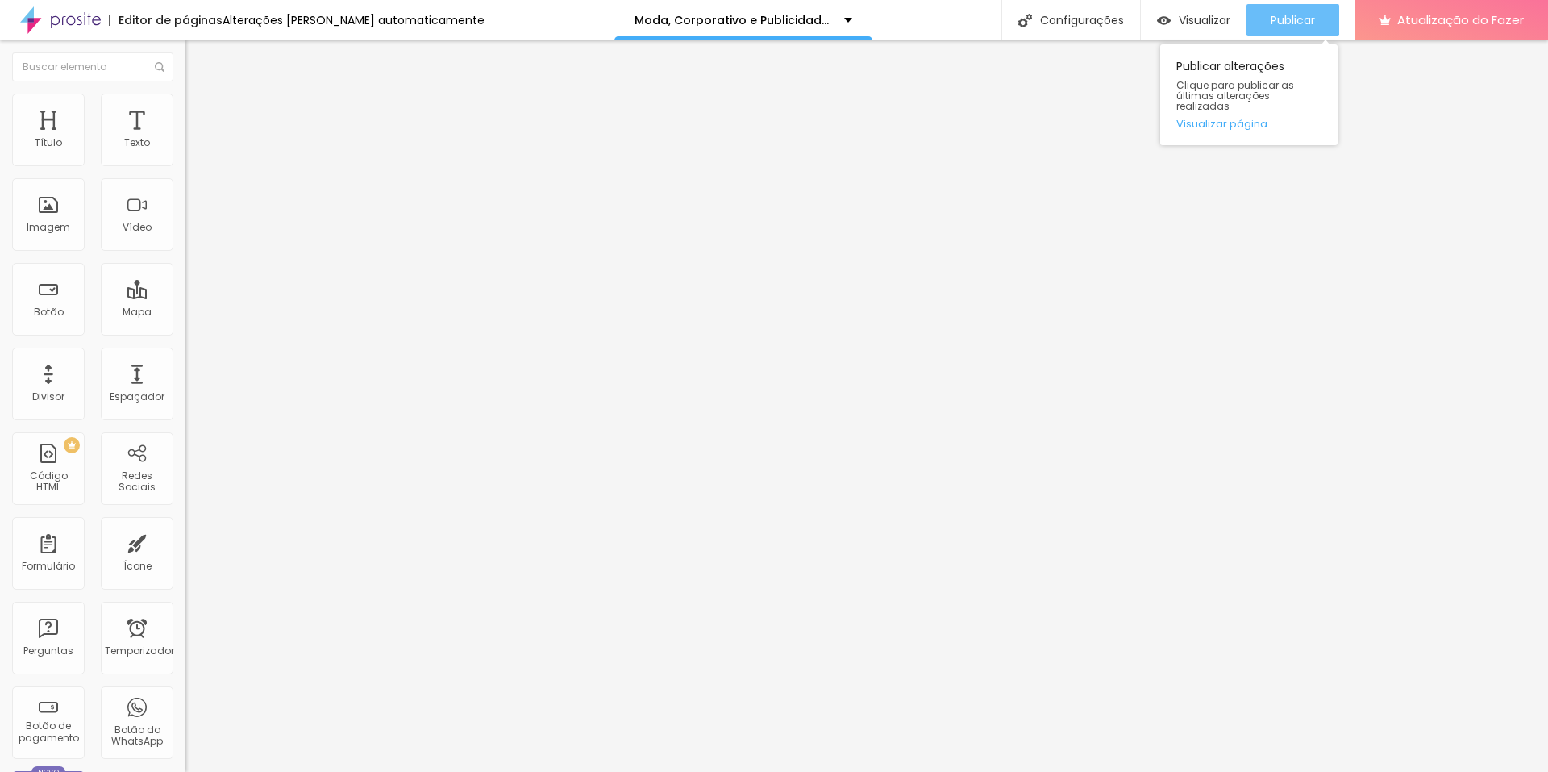
click at [1284, 22] on font "Publicar" at bounding box center [1293, 20] width 44 height 16
click at [185, 107] on li "Estilo" at bounding box center [277, 102] width 185 height 16
click at [1307, 31] on div "Publicar" at bounding box center [1293, 20] width 44 height 32
